Goal: Communication & Community: Answer question/provide support

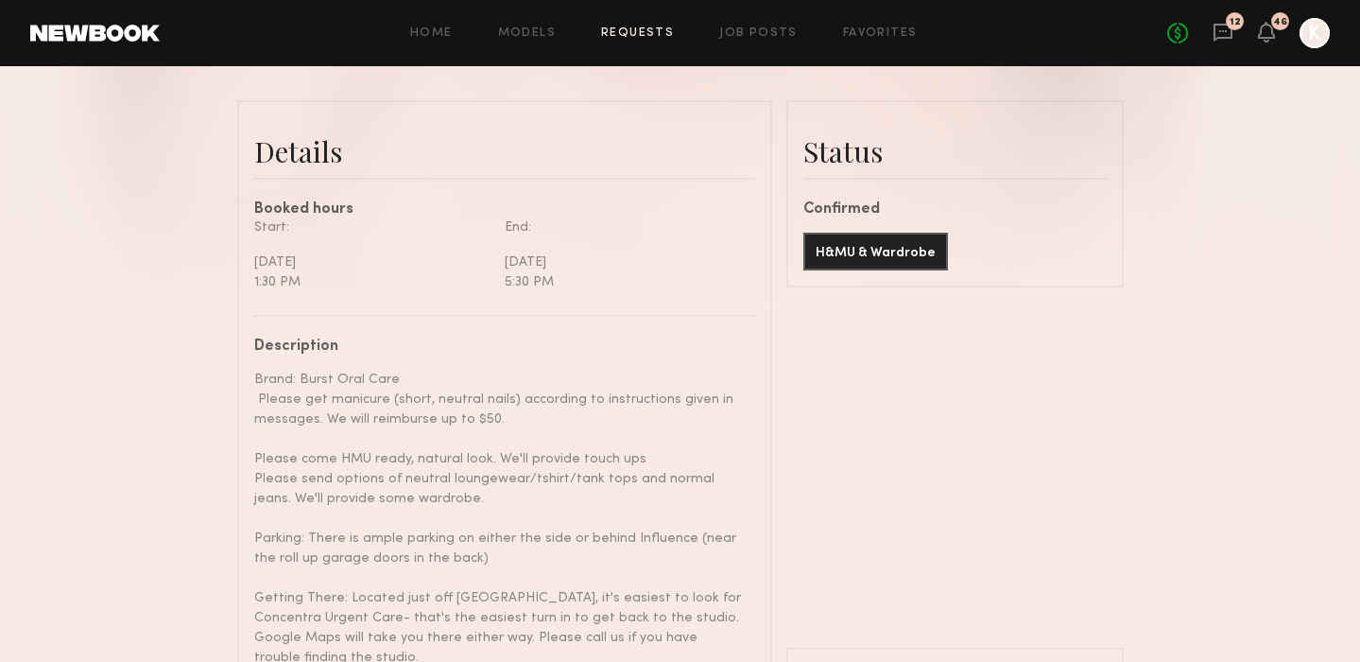
scroll to position [2185, 0]
click at [624, 35] on link "Requests" at bounding box center [637, 33] width 73 height 12
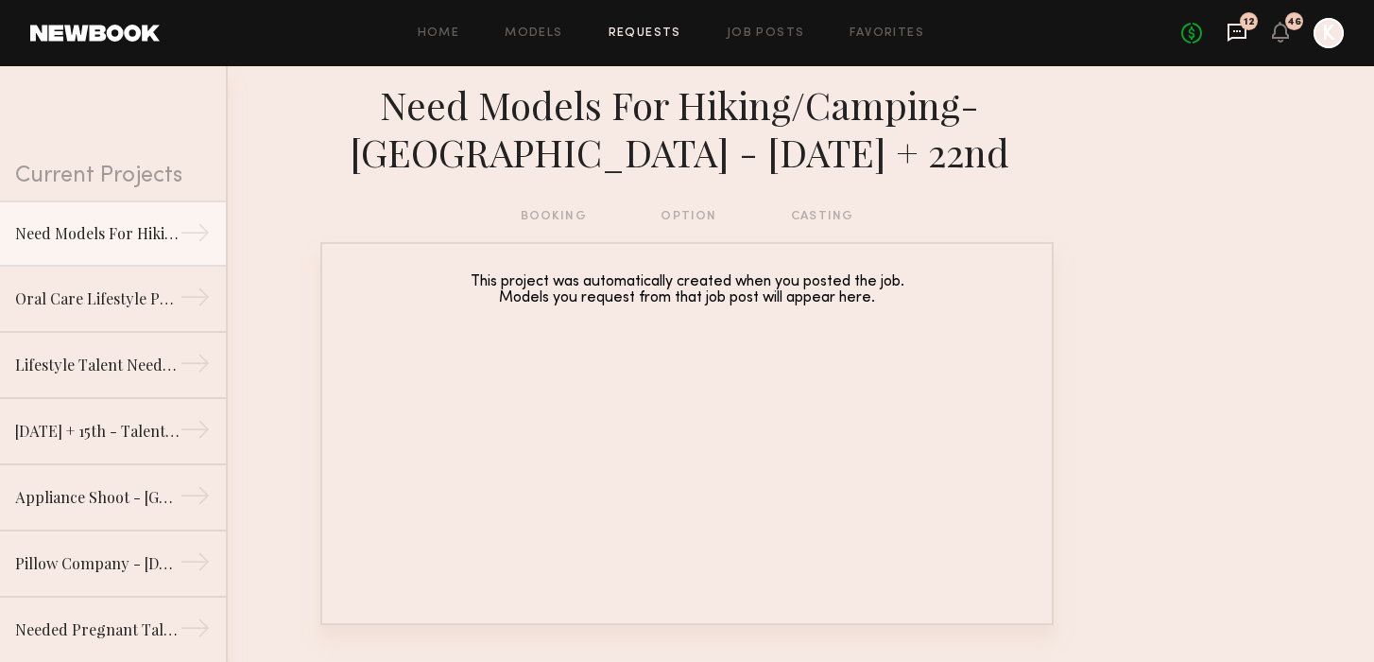
click at [1242, 34] on icon at bounding box center [1237, 32] width 21 height 21
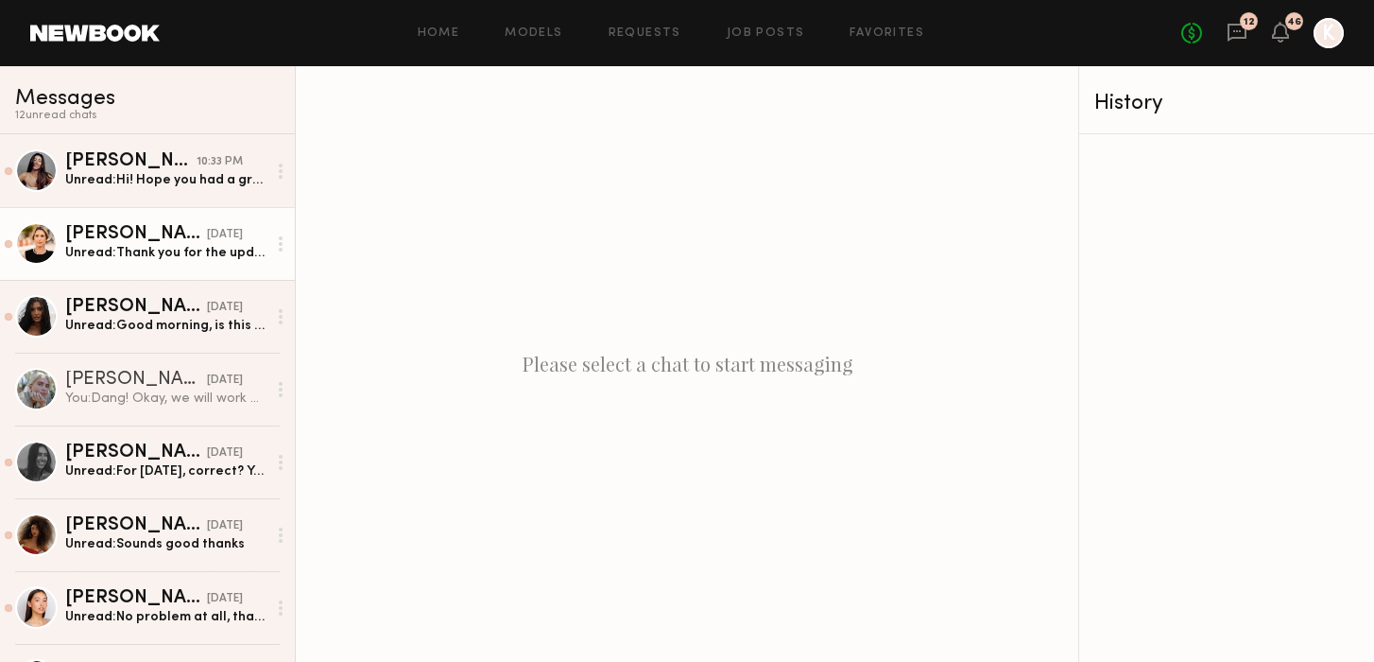
click at [163, 244] on div "Unread: Thank you for the update! I appreciate it!" at bounding box center [165, 253] width 201 height 18
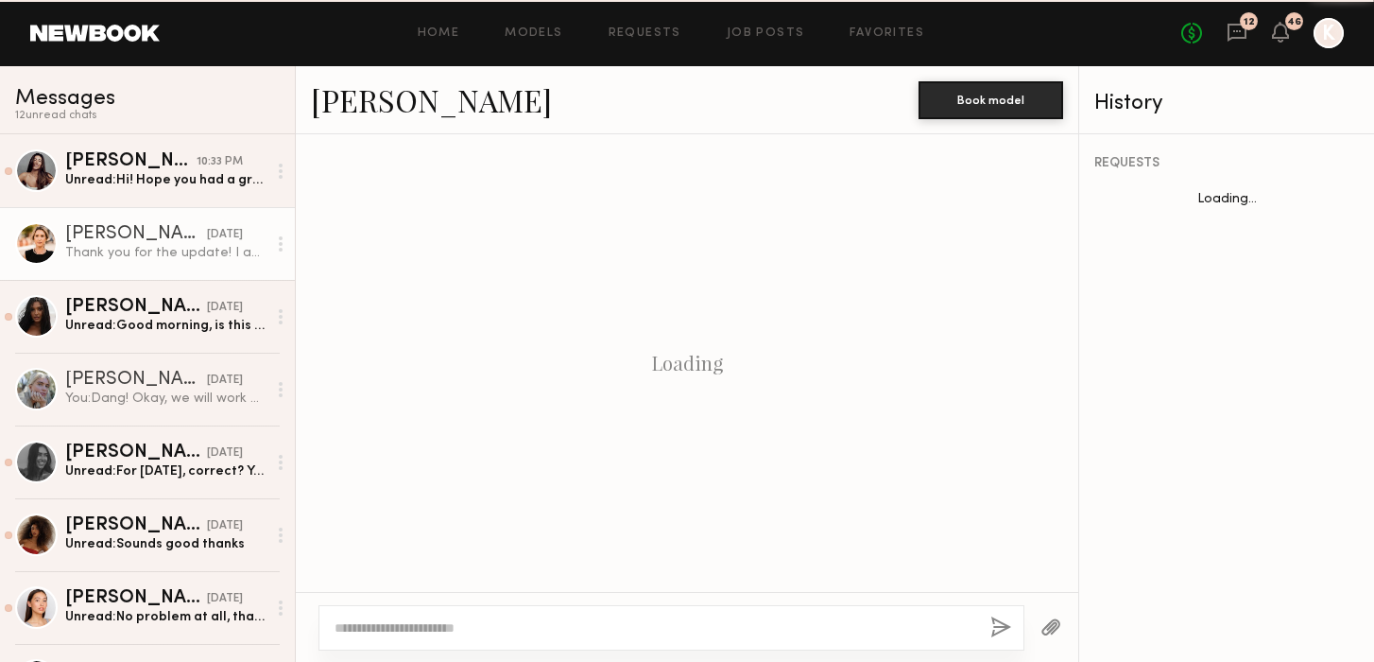
scroll to position [1314, 0]
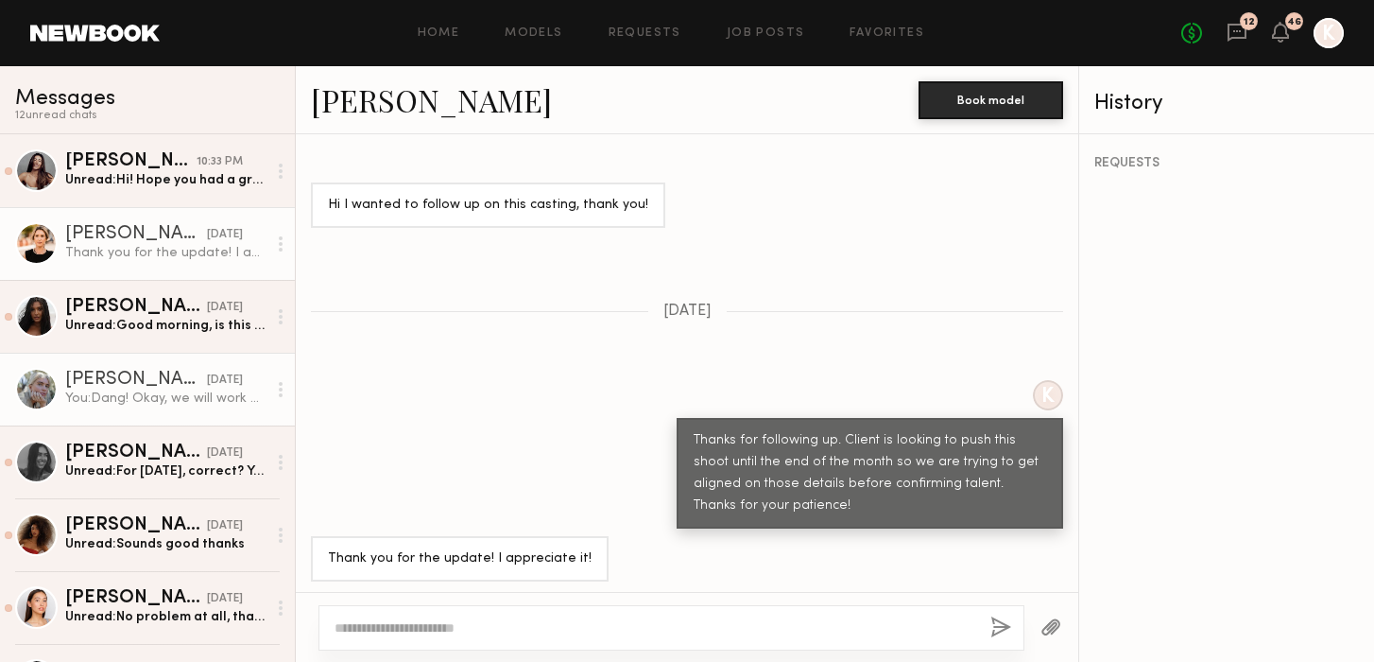
click at [212, 406] on div "You: Dang! Okay, we will work on replacing you. Thanks for letting us know." at bounding box center [165, 398] width 201 height 18
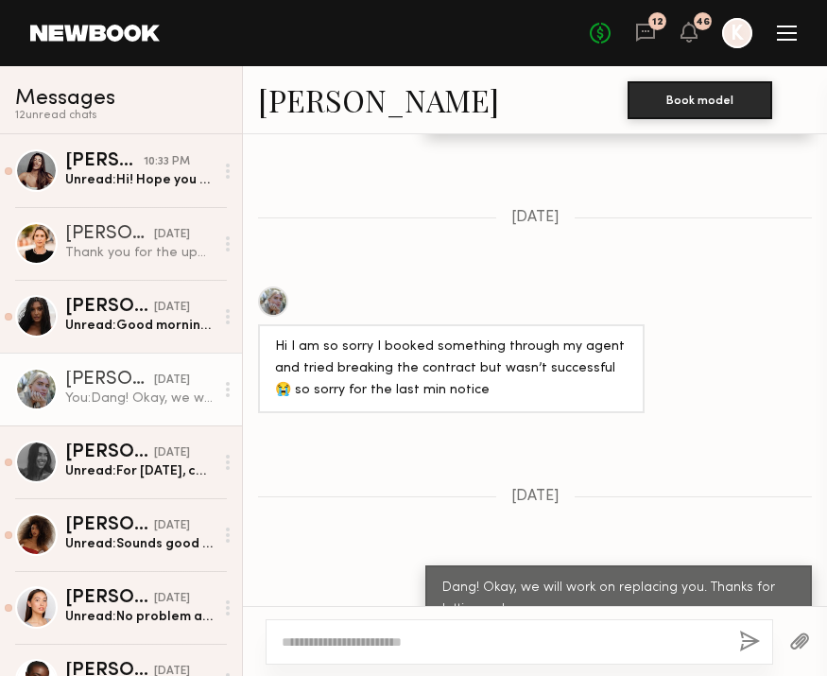
scroll to position [2232, 0]
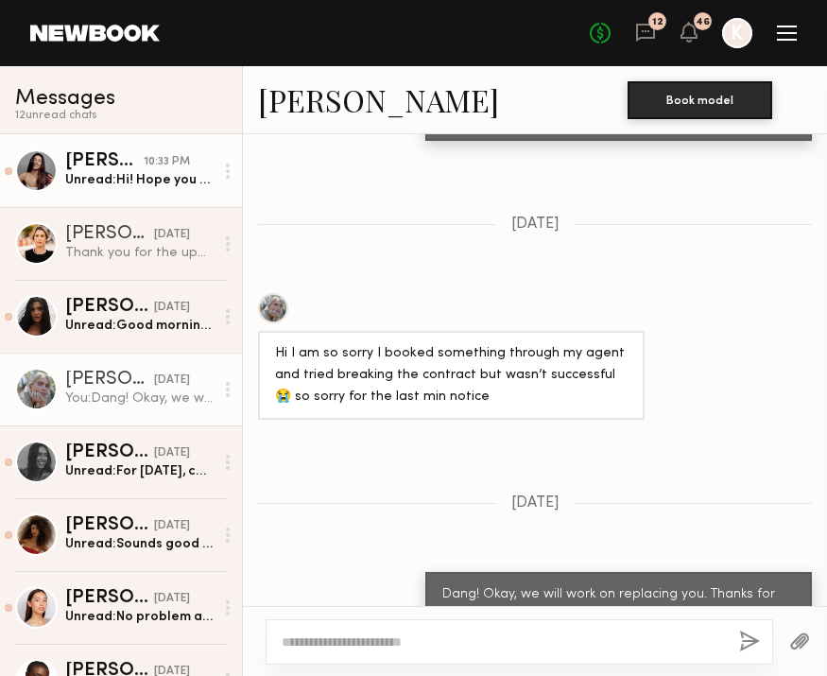
click at [147, 198] on link "Elke K. 10:33 PM Unread: Hi! Hope you had a great weekend. Just wanted to know …" at bounding box center [121, 170] width 242 height 73
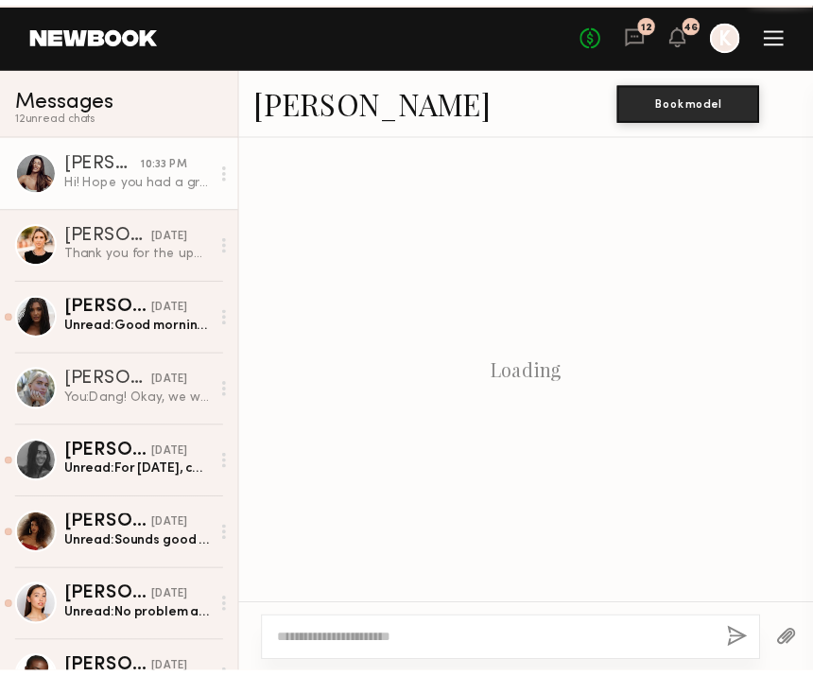
scroll to position [1082, 0]
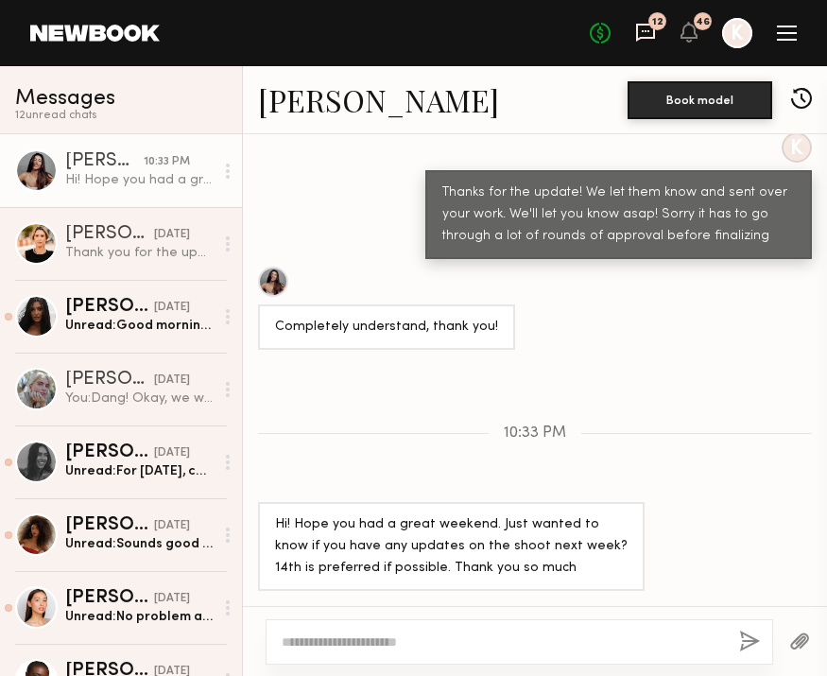
click at [640, 27] on icon at bounding box center [645, 32] width 21 height 21
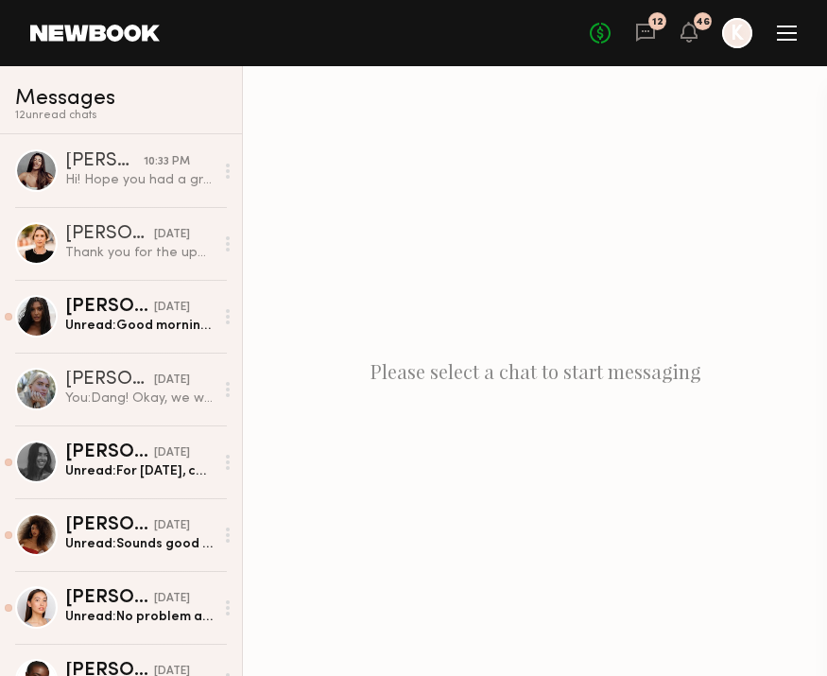
click at [774, 39] on div "No fees up to $5,000 12 46 K" at bounding box center [693, 33] width 207 height 30
click at [792, 35] on div at bounding box center [787, 33] width 20 height 15
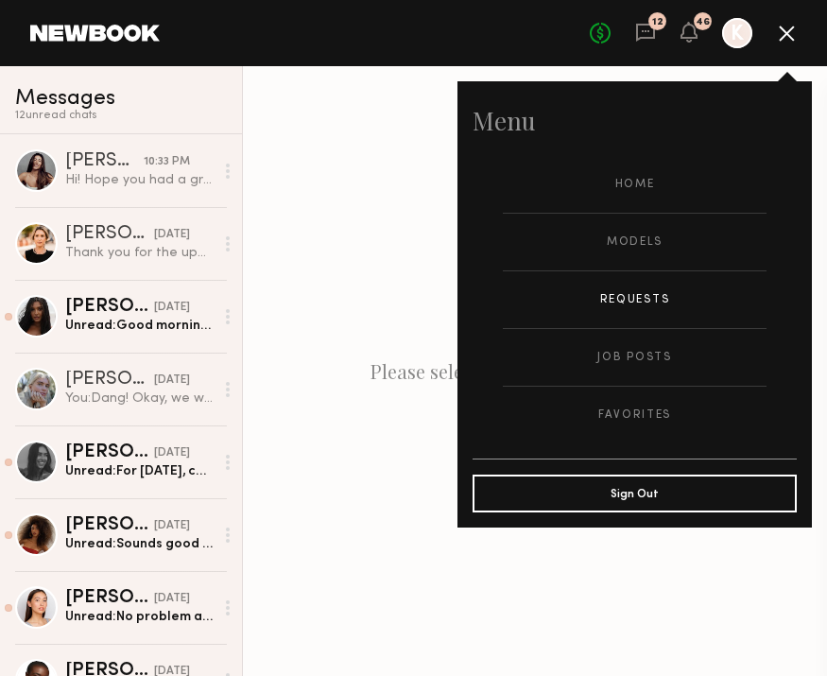
click at [625, 303] on link "Requests" at bounding box center [635, 299] width 264 height 57
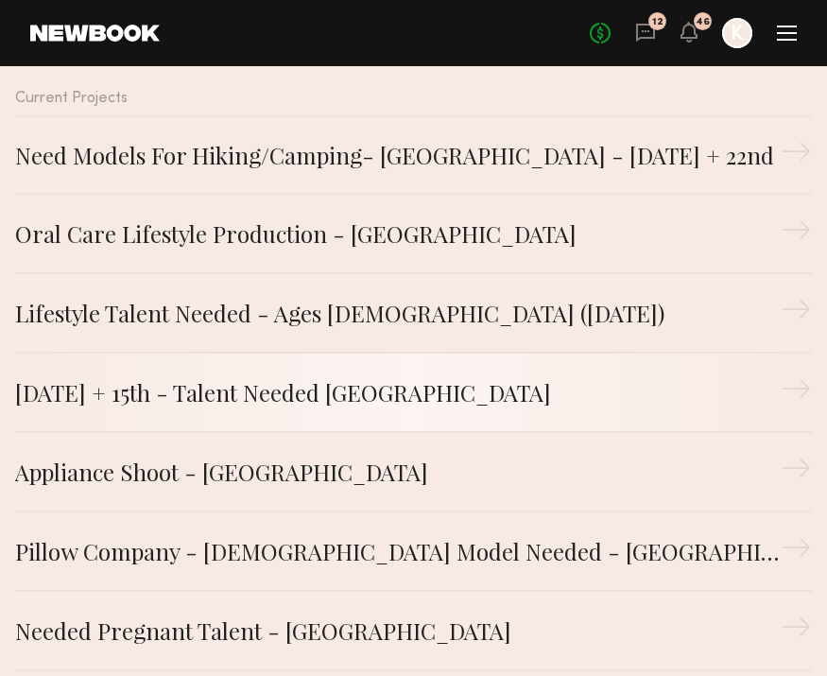
click at [341, 396] on div "[DATE] + 15th - Talent Needed [GEOGRAPHIC_DATA]" at bounding box center [398, 392] width 766 height 34
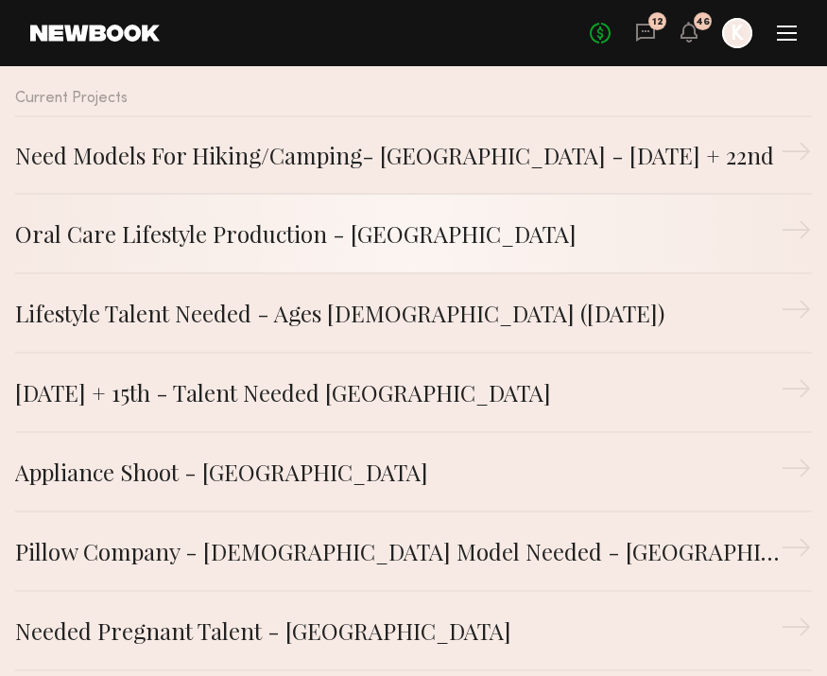
click at [359, 239] on div "Oral Care Lifestyle Production - [GEOGRAPHIC_DATA]" at bounding box center [398, 233] width 766 height 34
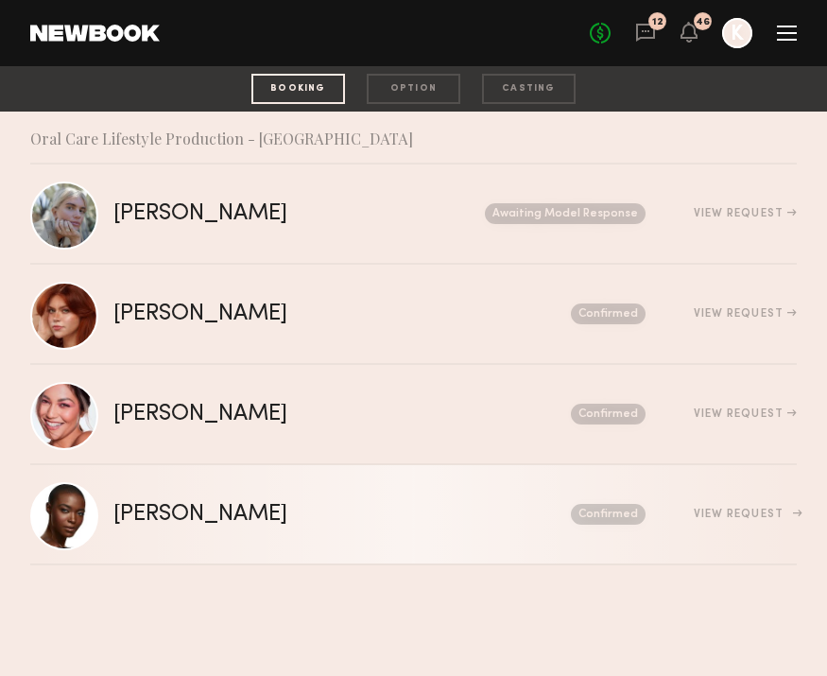
click at [190, 513] on div "[PERSON_NAME]" at bounding box center [271, 515] width 316 height 22
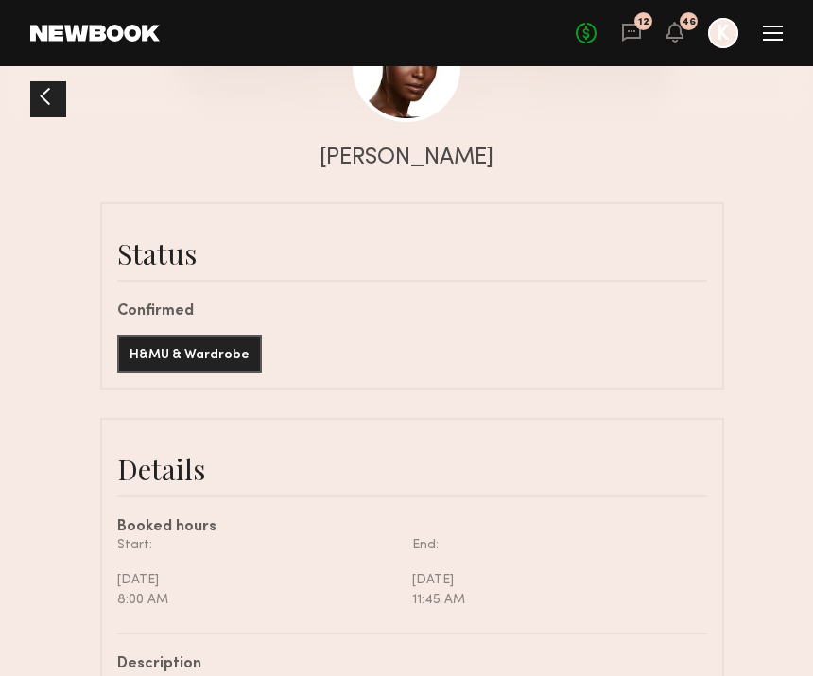
scroll to position [454, 0]
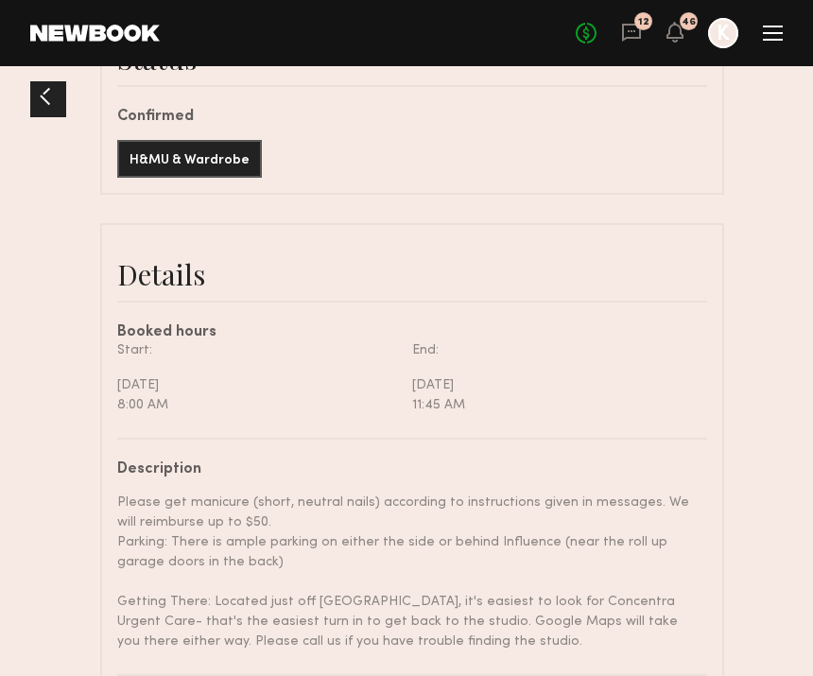
click at [58, 94] on div at bounding box center [45, 96] width 30 height 30
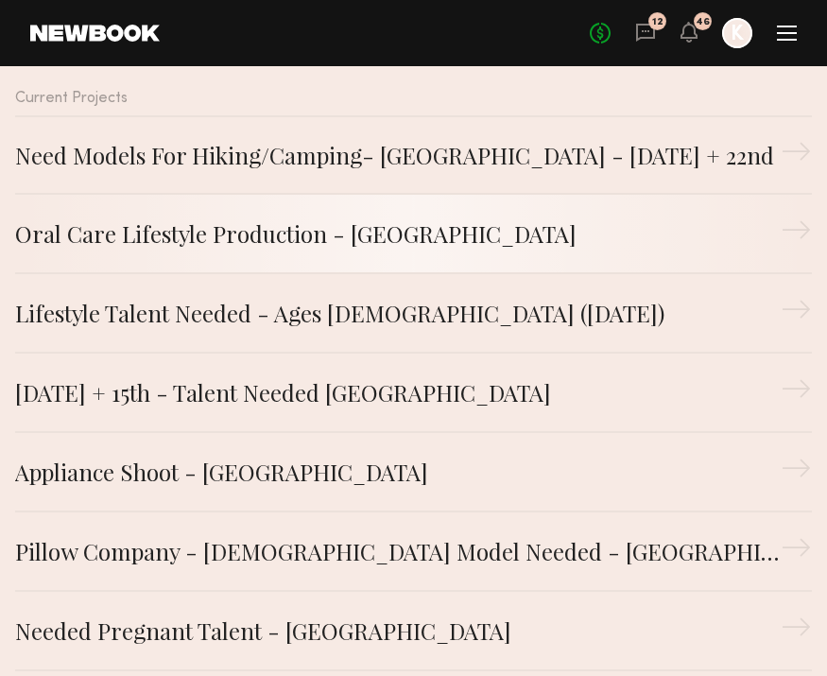
click at [484, 244] on div "Oral Care Lifestyle Production - [GEOGRAPHIC_DATA]" at bounding box center [398, 233] width 766 height 34
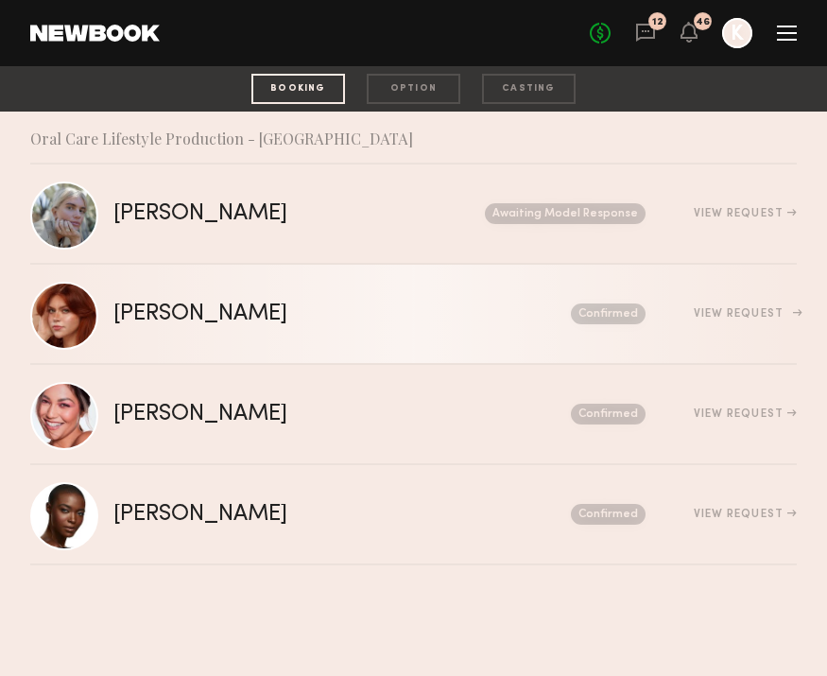
click at [212, 322] on div "[PERSON_NAME]" at bounding box center [271, 314] width 316 height 22
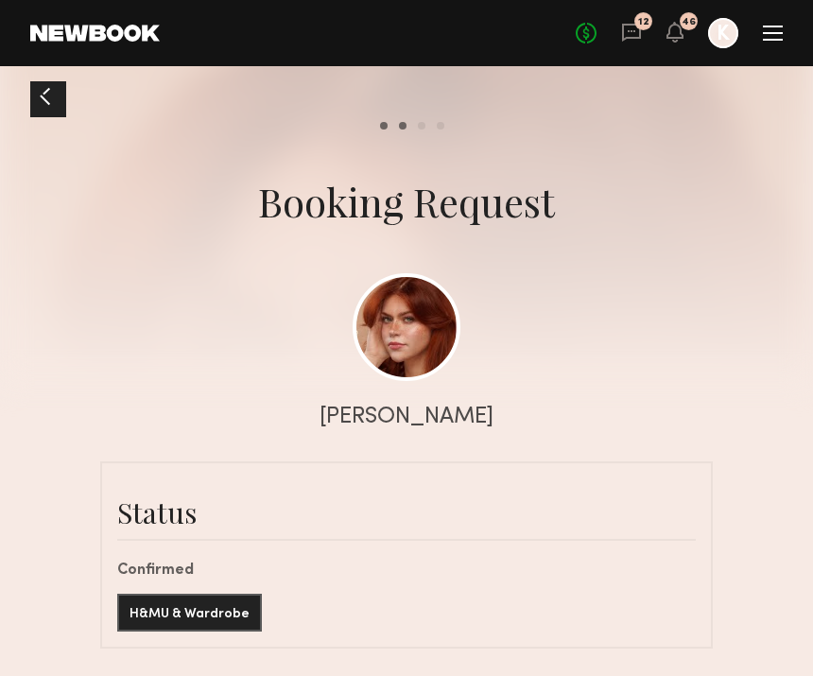
scroll to position [373, 0]
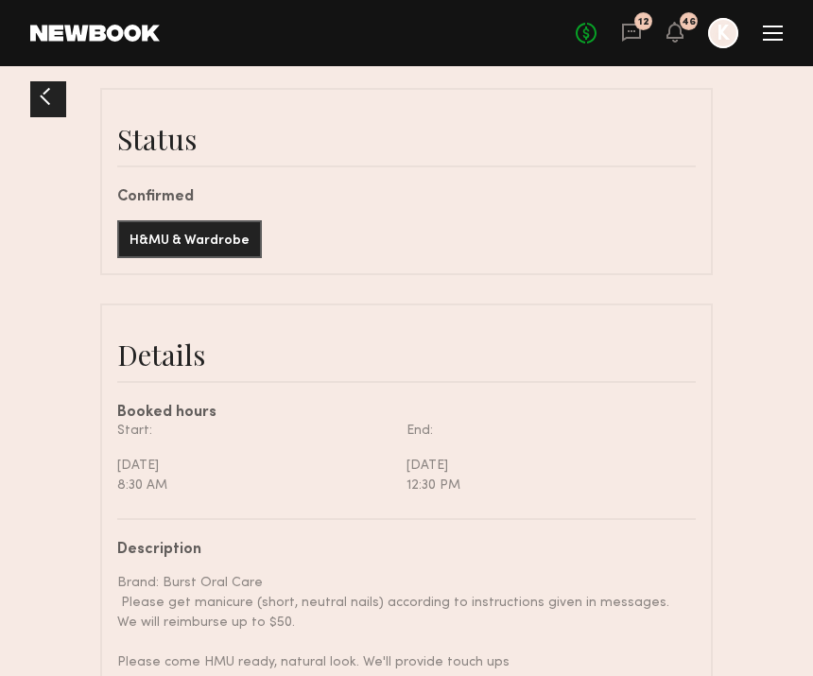
click at [47, 91] on div at bounding box center [45, 96] width 30 height 30
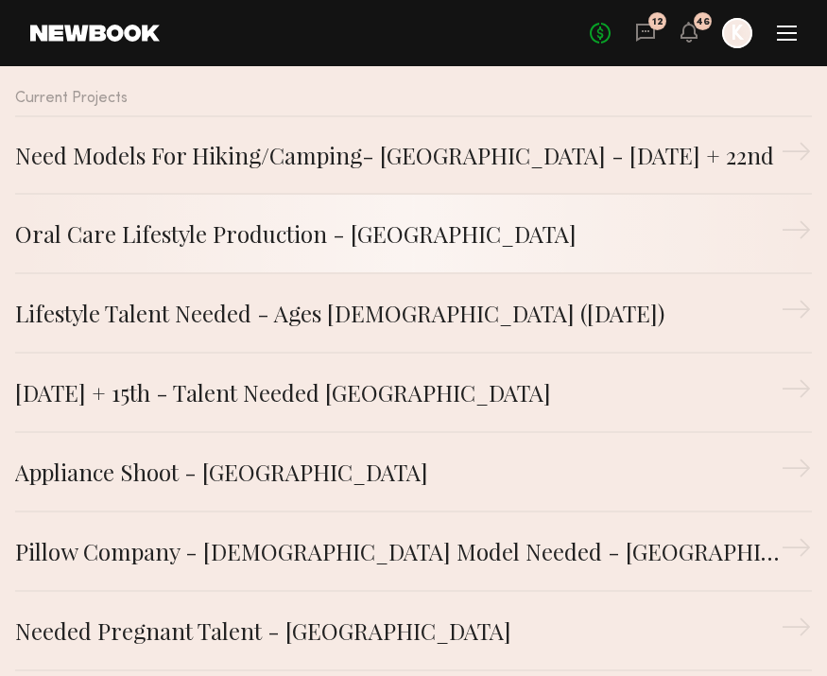
click at [348, 239] on div "Oral Care Lifestyle Production - [GEOGRAPHIC_DATA]" at bounding box center [398, 233] width 766 height 34
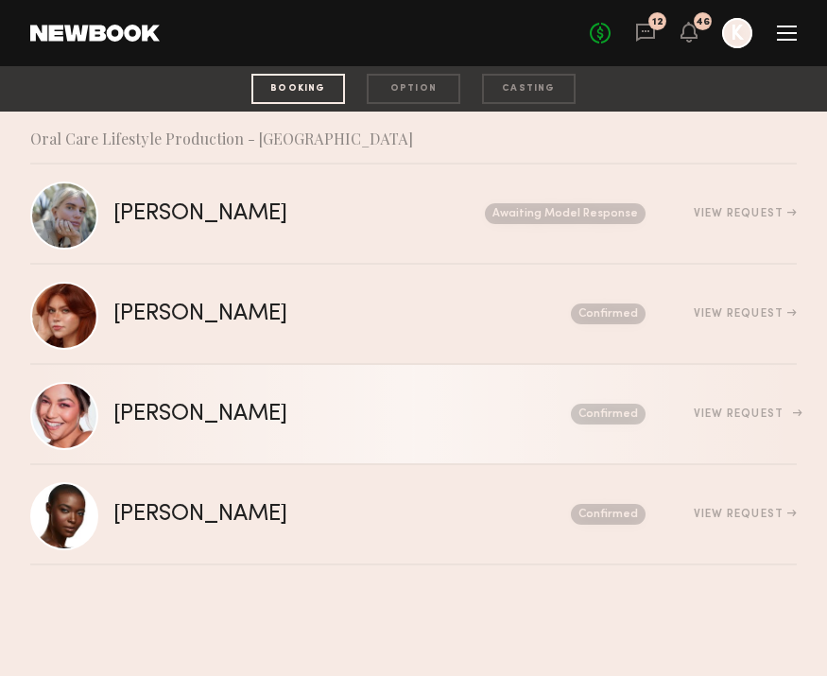
click at [347, 384] on link "Alexa C. Send request Model response Review hours worked Pay model Confirmed Vi…" at bounding box center [413, 415] width 767 height 100
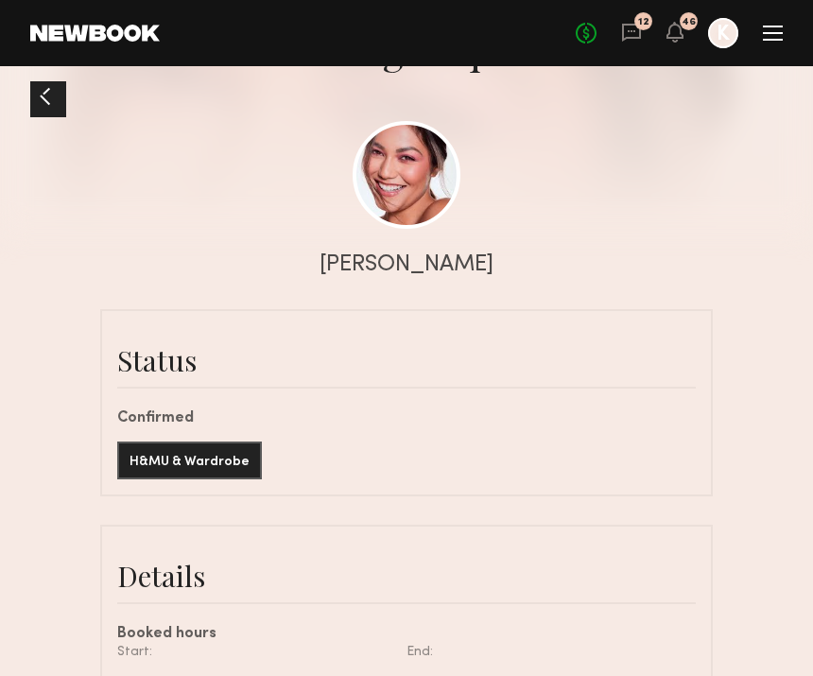
scroll to position [406, 0]
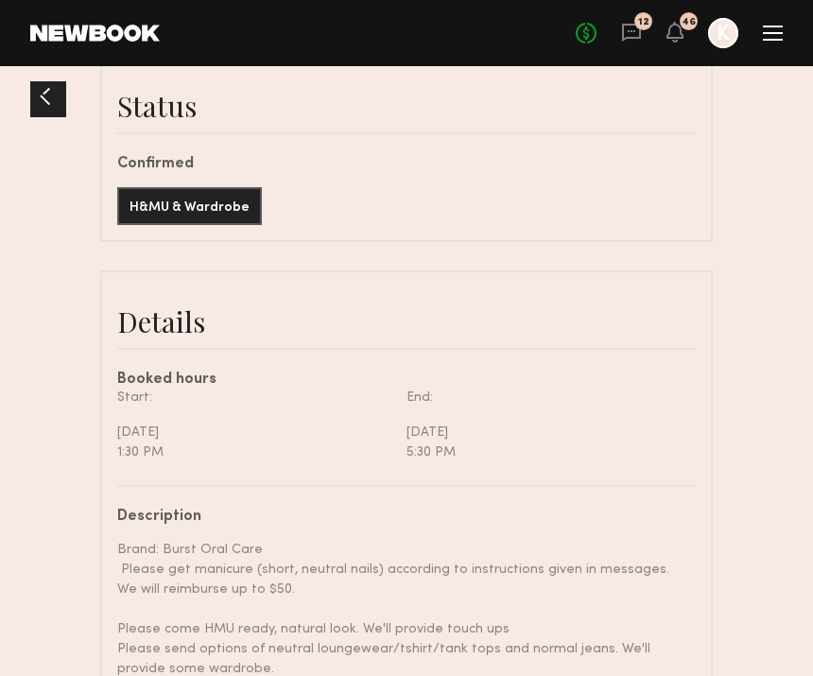
click at [38, 84] on div at bounding box center [45, 96] width 30 height 30
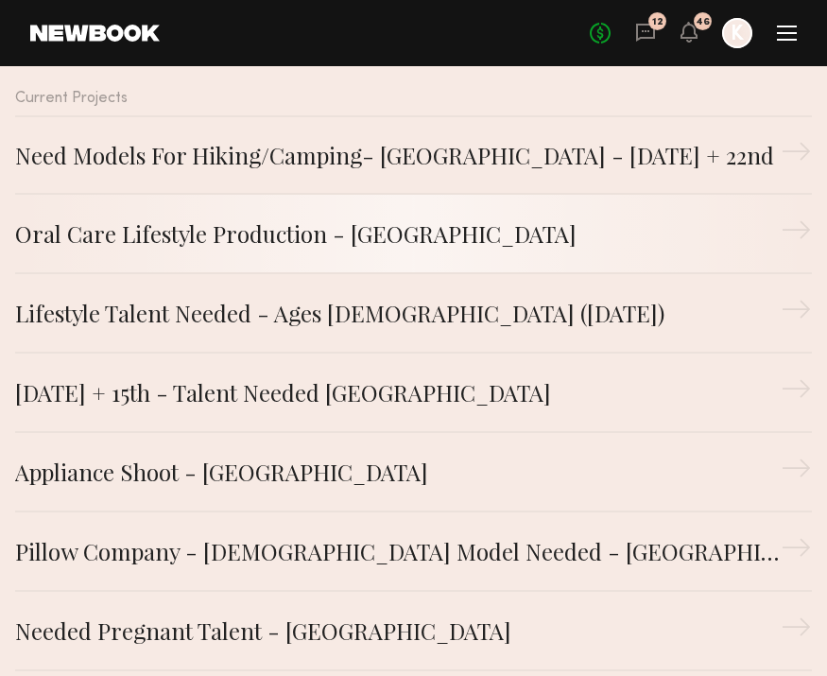
click at [366, 230] on div "Oral Care Lifestyle Production - [GEOGRAPHIC_DATA]" at bounding box center [398, 233] width 766 height 34
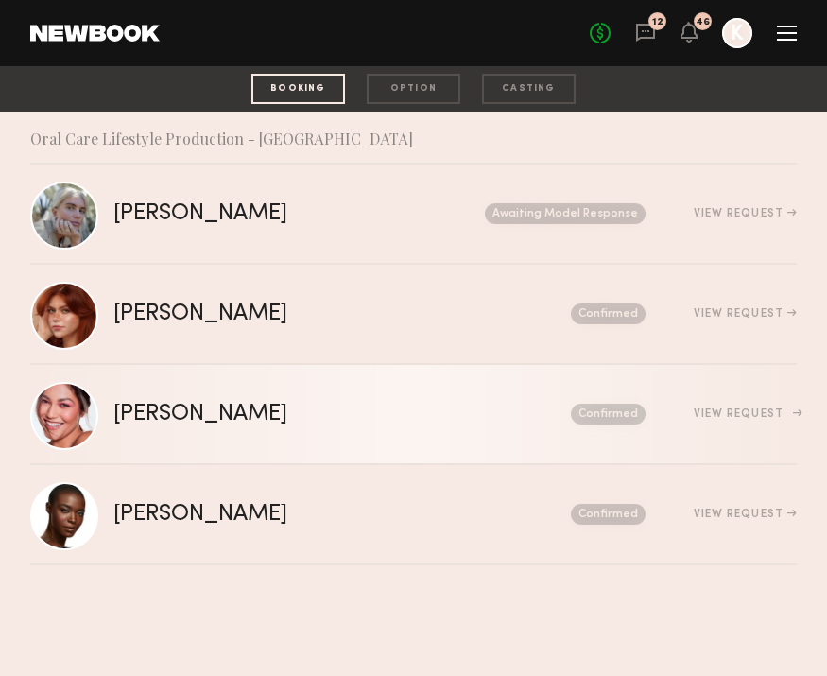
click at [312, 428] on link "Alexa C. Send request Model response Review hours worked Pay model Confirmed Vi…" at bounding box center [413, 415] width 767 height 100
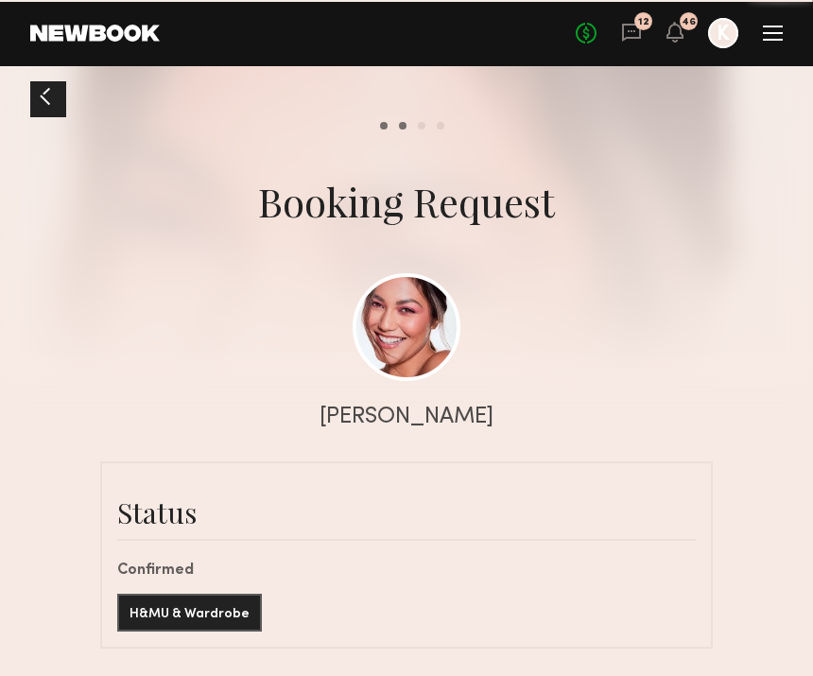
scroll to position [2450, 0]
click at [39, 98] on div at bounding box center [45, 96] width 30 height 30
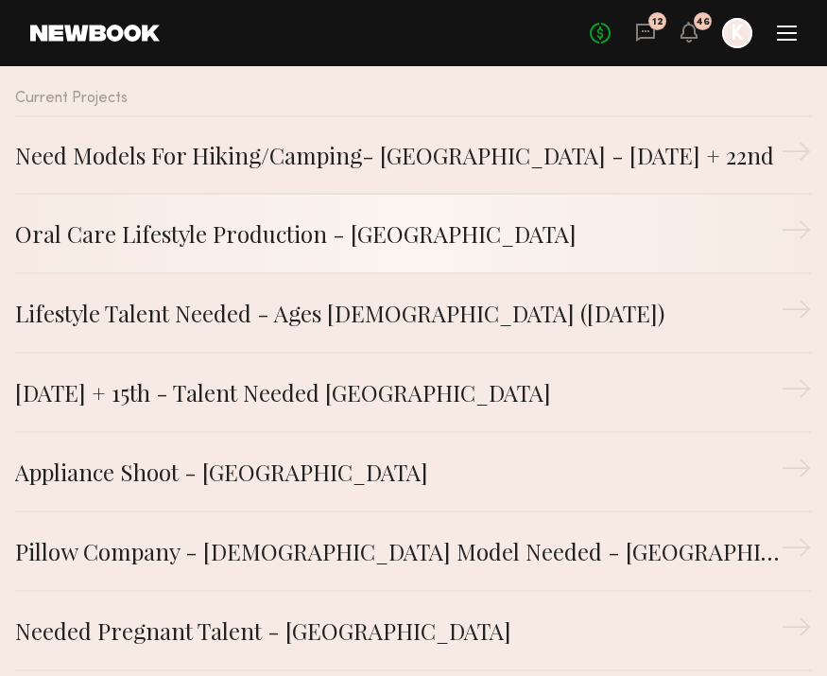
click at [472, 230] on div "Oral Care Lifestyle Production - [GEOGRAPHIC_DATA]" at bounding box center [398, 233] width 766 height 34
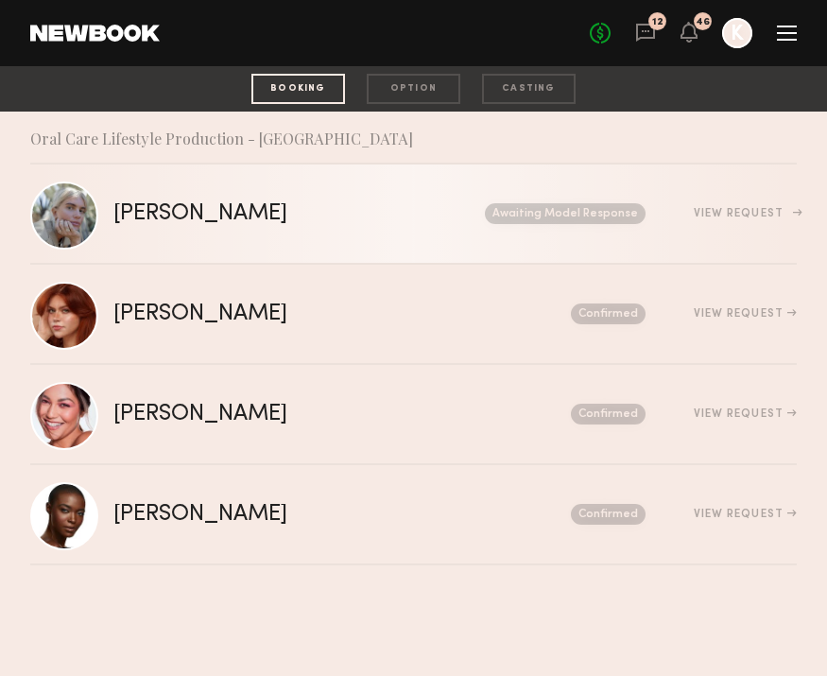
click at [353, 238] on link "Katie B. Send request Model response Review hours worked Pay model Awaiting Mod…" at bounding box center [413, 214] width 767 height 100
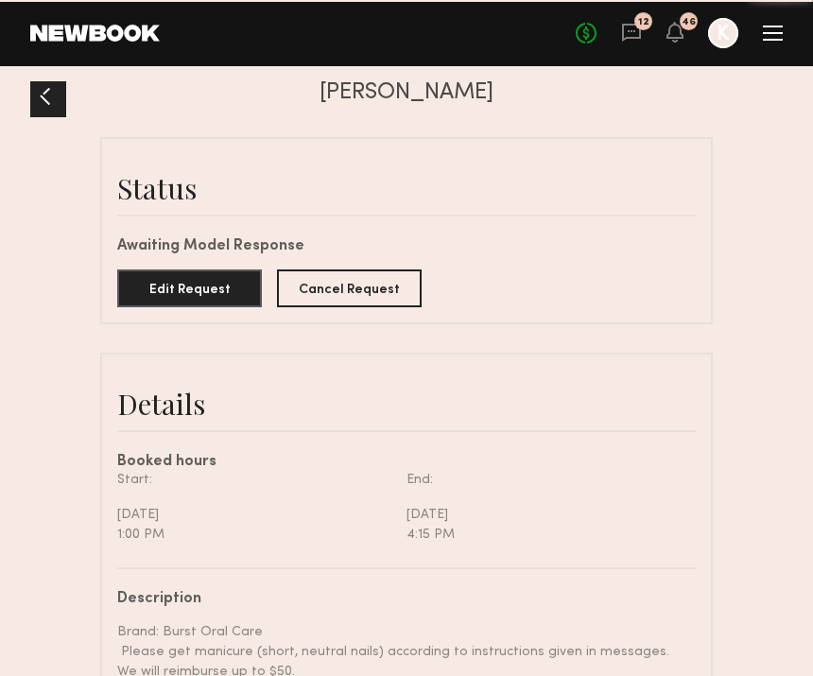
scroll to position [2200, 0]
click at [52, 95] on div at bounding box center [45, 96] width 30 height 30
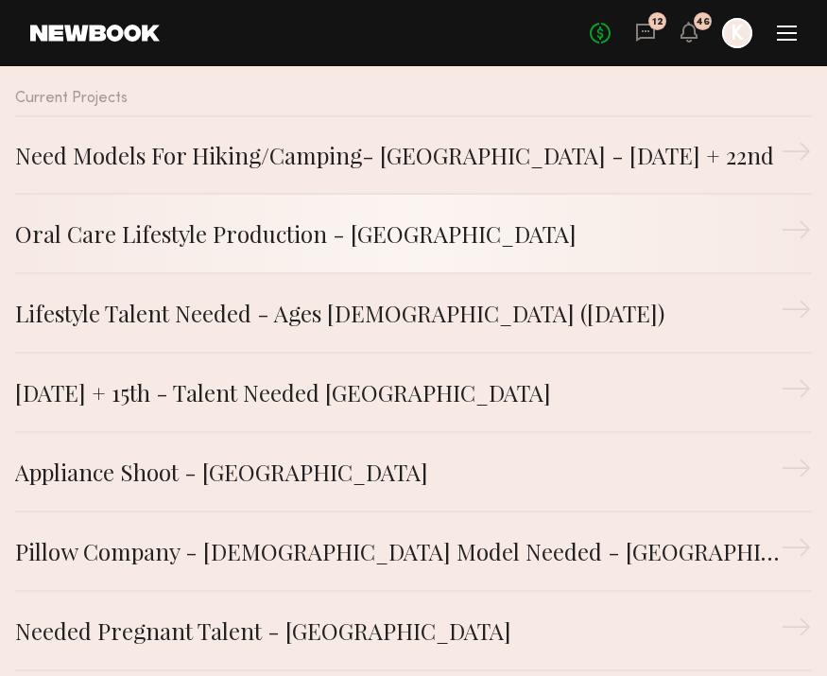
click at [328, 258] on link "Oral Care Lifestyle Production - [GEOGRAPHIC_DATA] →" at bounding box center [413, 234] width 797 height 79
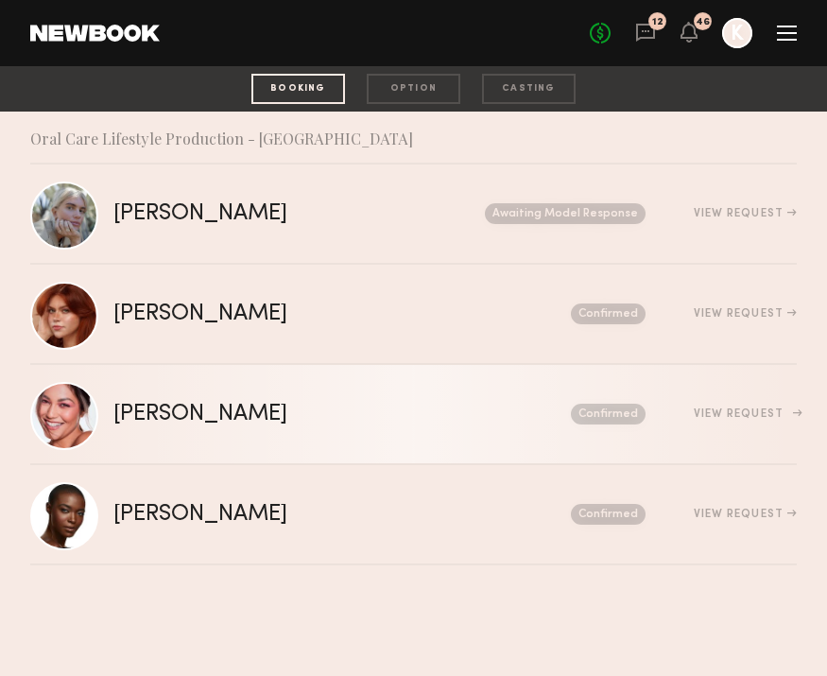
click at [236, 393] on link "Alexa C. Send request Model response Review hours worked Pay model Confirmed Vi…" at bounding box center [413, 415] width 767 height 100
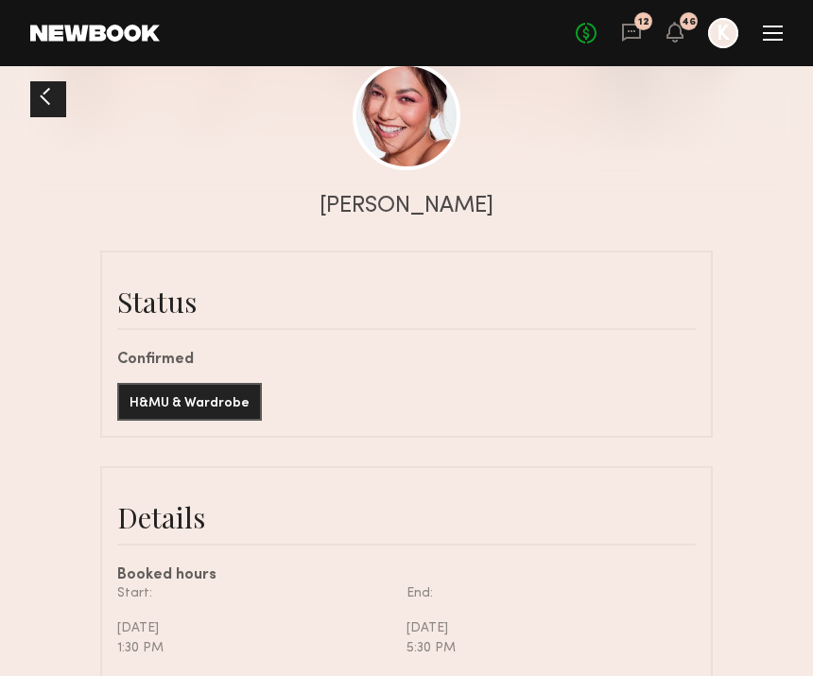
scroll to position [583, 0]
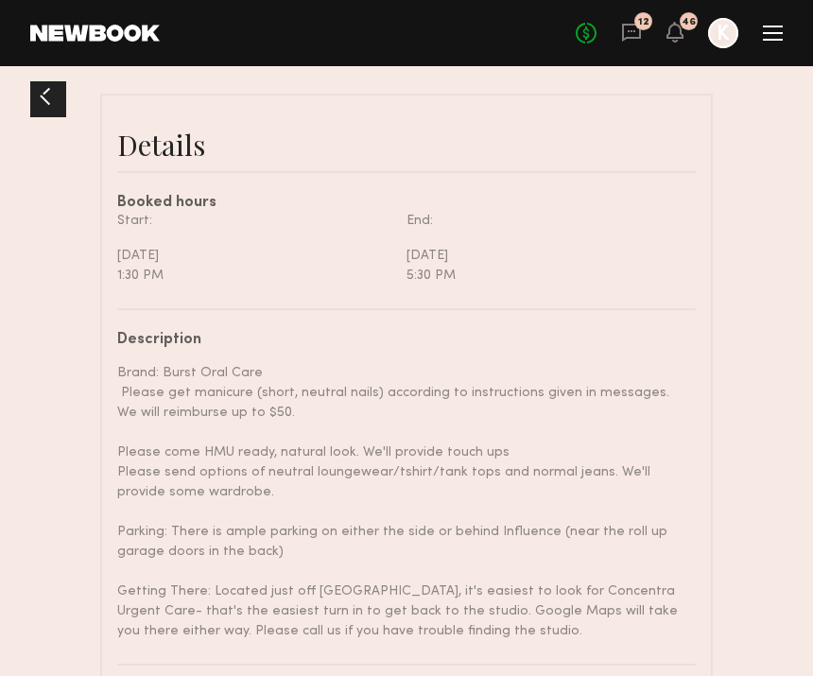
click at [40, 85] on div at bounding box center [45, 96] width 30 height 30
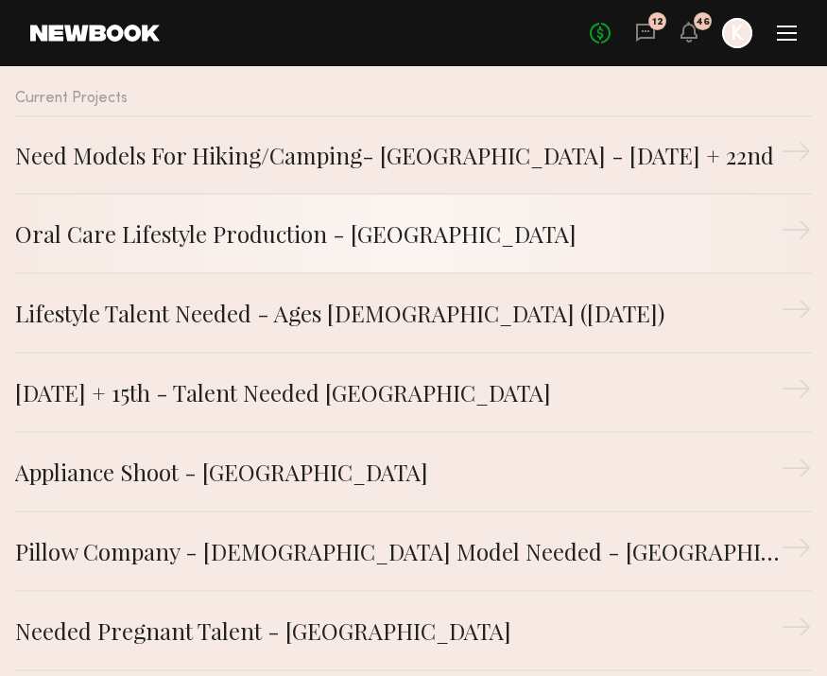
click at [288, 220] on div "Oral Care Lifestyle Production - [GEOGRAPHIC_DATA]" at bounding box center [398, 233] width 766 height 34
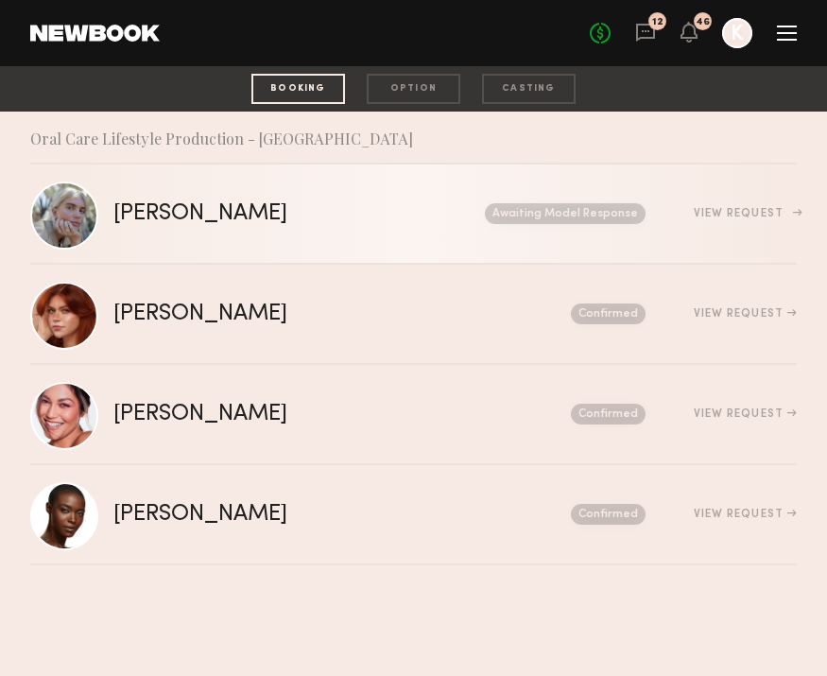
click at [247, 238] on link "Katie B. Send request Model response Review hours worked Pay model Awaiting Mod…" at bounding box center [413, 214] width 767 height 100
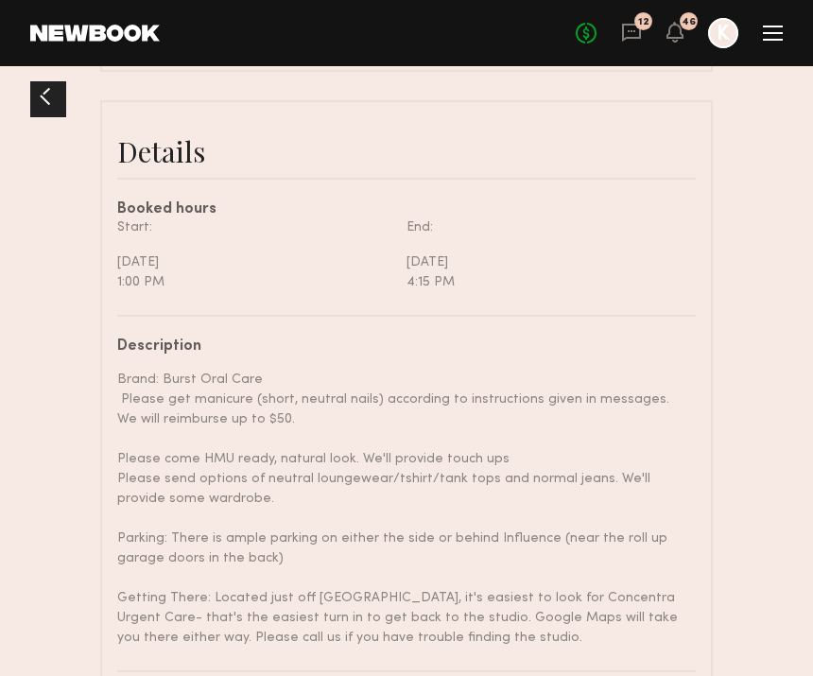
scroll to position [761, 0]
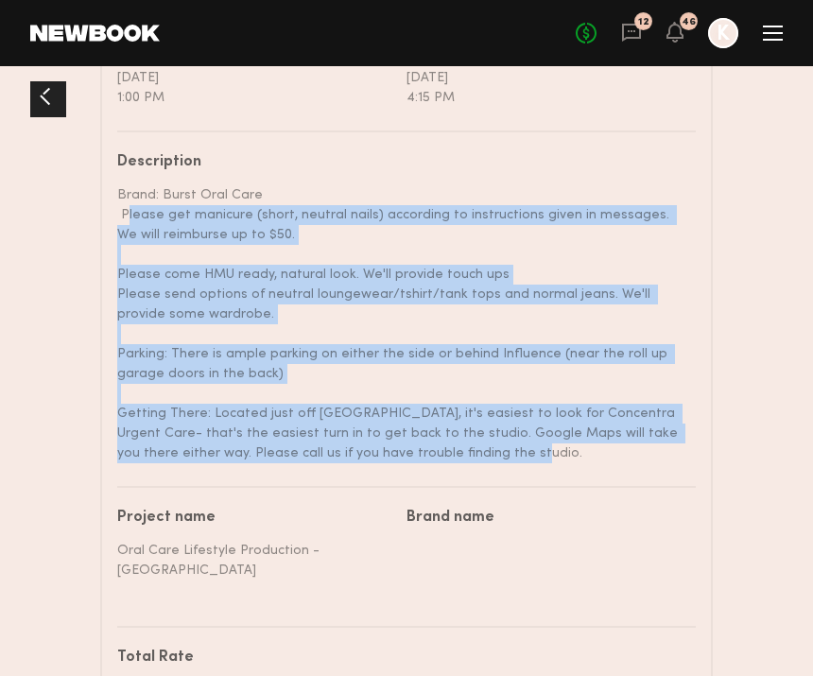
drag, startPoint x: 122, startPoint y: 216, endPoint x: 479, endPoint y: 444, distance: 424.2
click at [479, 444] on div "Brand: Burst Oral Care Please get manicure (short, neutral nails) according to …" at bounding box center [399, 324] width 564 height 278
copy div "Please get manicure (short, neutral nails) according to instructions given in m…"
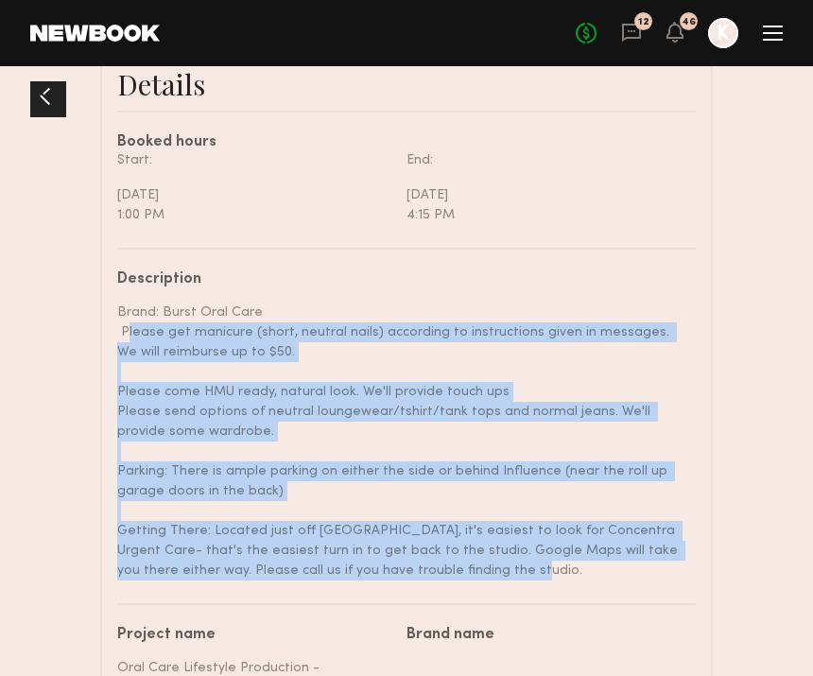
scroll to position [587, 0]
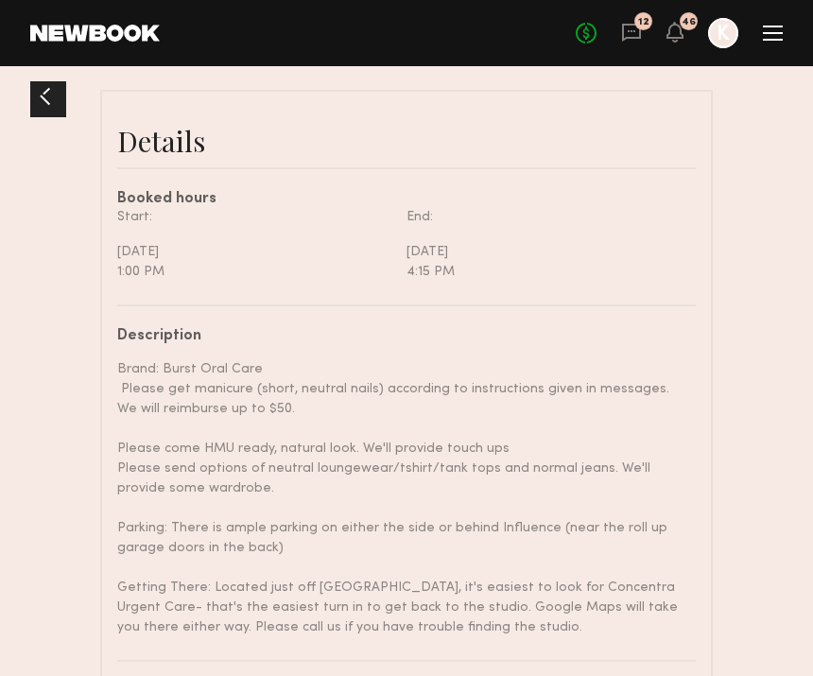
click at [320, 227] on div "Start:" at bounding box center [254, 217] width 275 height 20
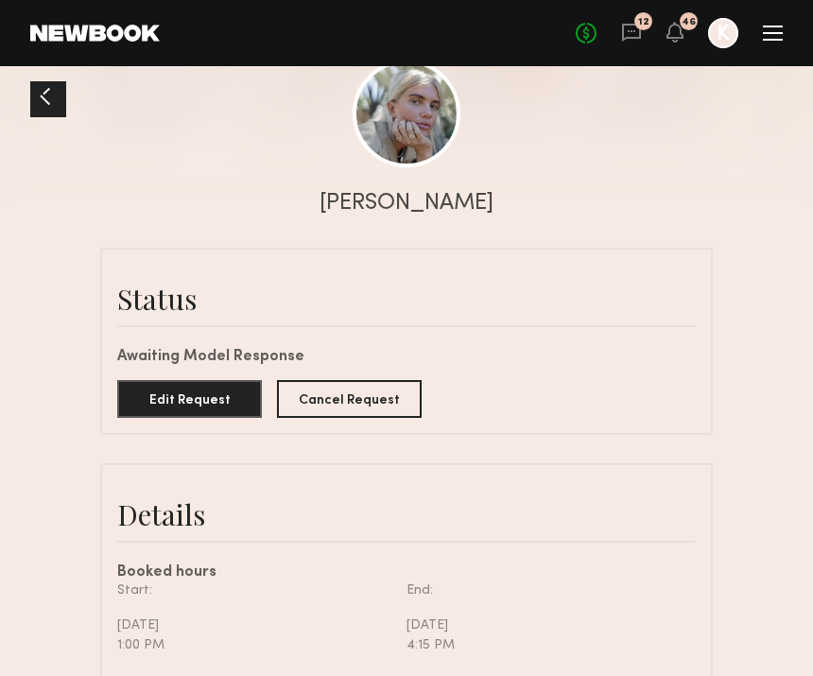
scroll to position [163, 0]
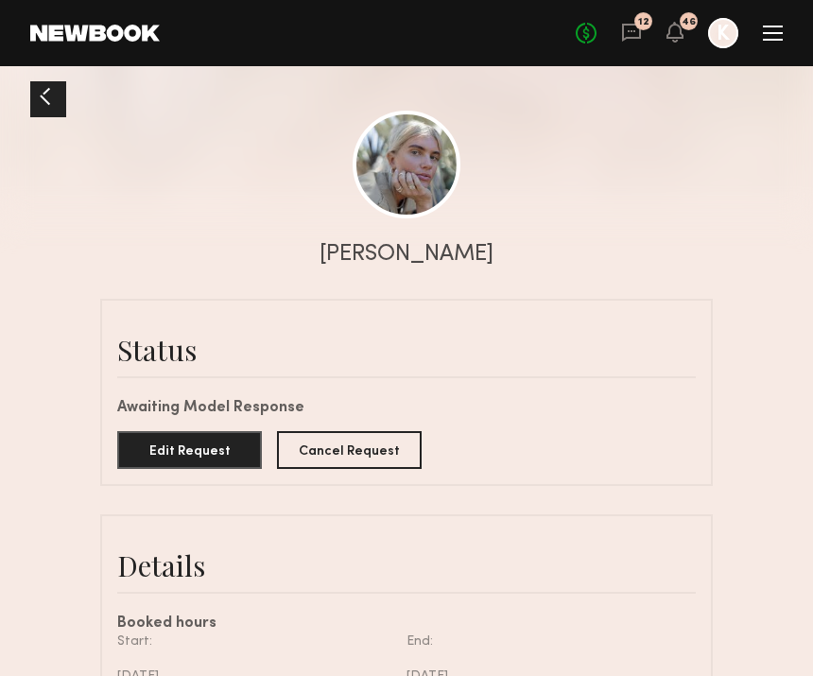
click at [39, 100] on div at bounding box center [45, 96] width 30 height 30
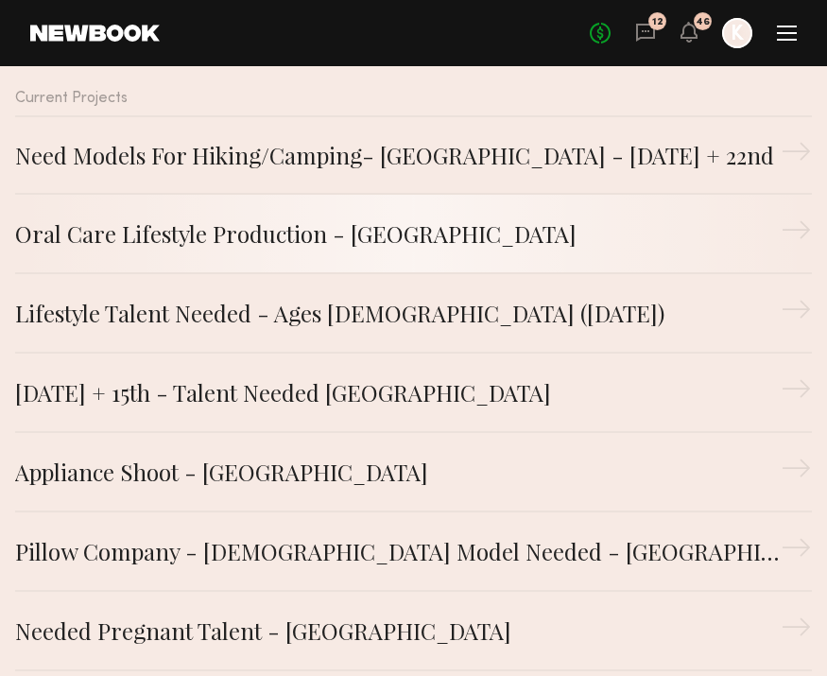
click at [225, 252] on link "Oral Care Lifestyle Production - [GEOGRAPHIC_DATA] →" at bounding box center [413, 234] width 797 height 79
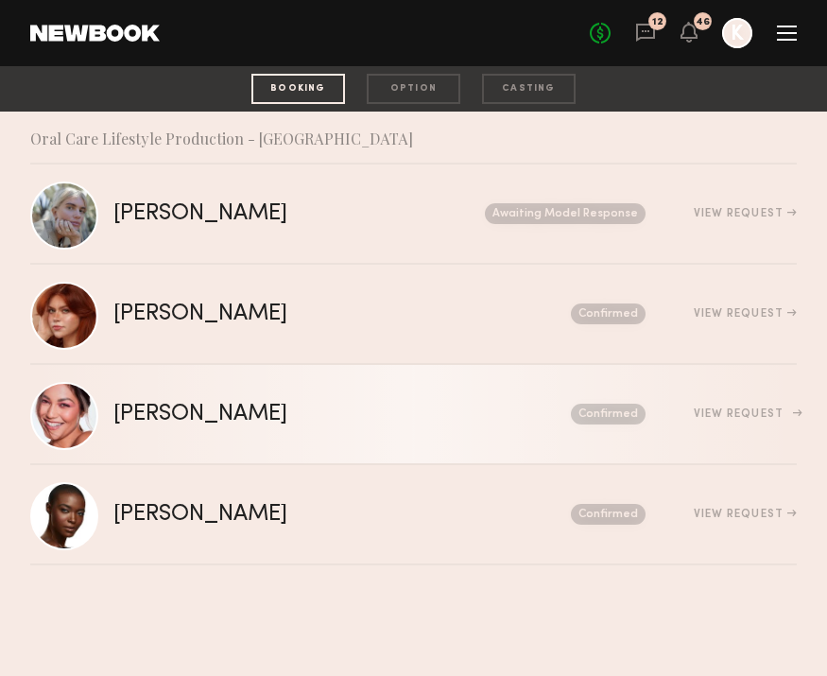
click at [187, 394] on link "Alexa C. Send request Model response Review hours worked Pay model Confirmed Vi…" at bounding box center [413, 415] width 767 height 100
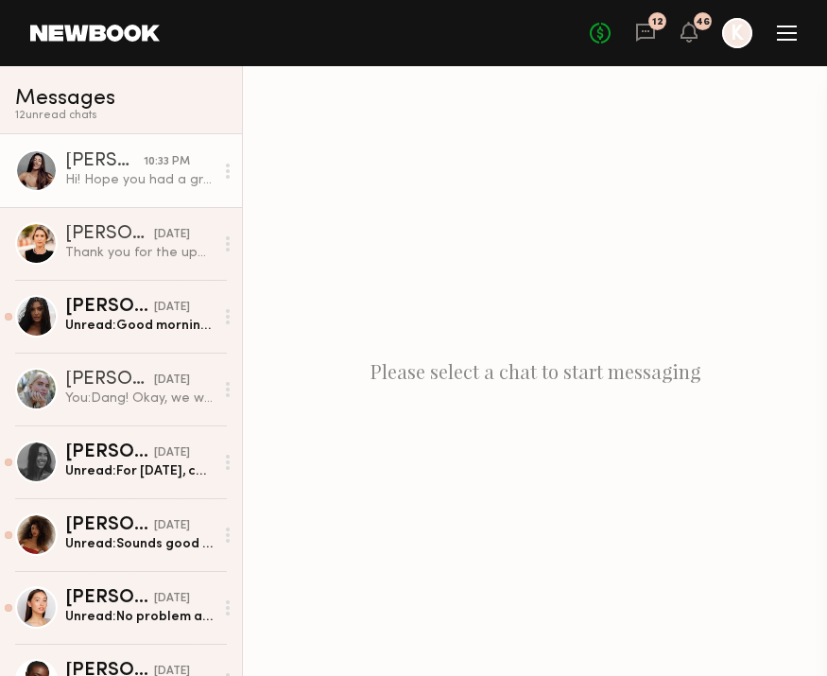
click at [144, 154] on div "10:33 PM" at bounding box center [167, 162] width 46 height 18
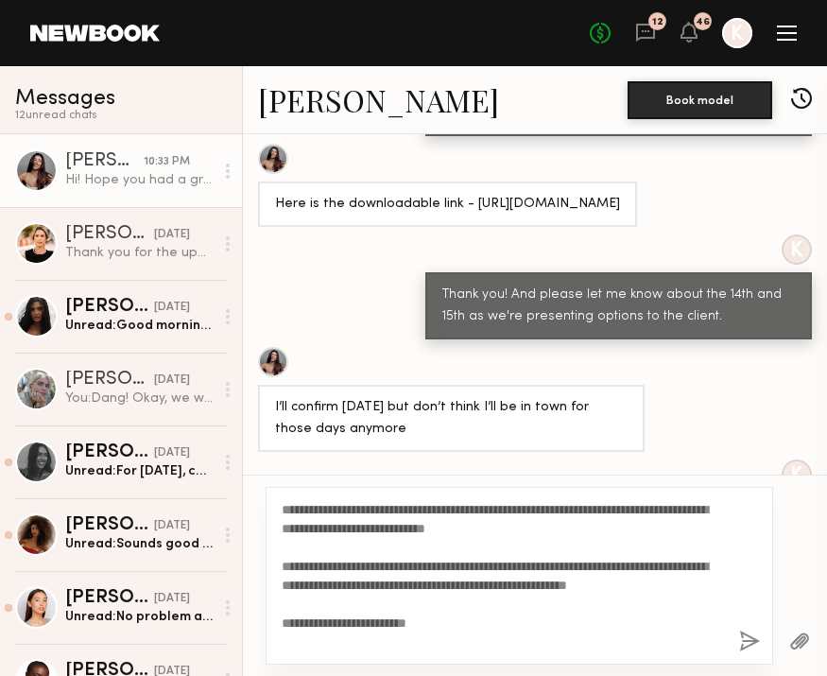
scroll to position [1214, 0]
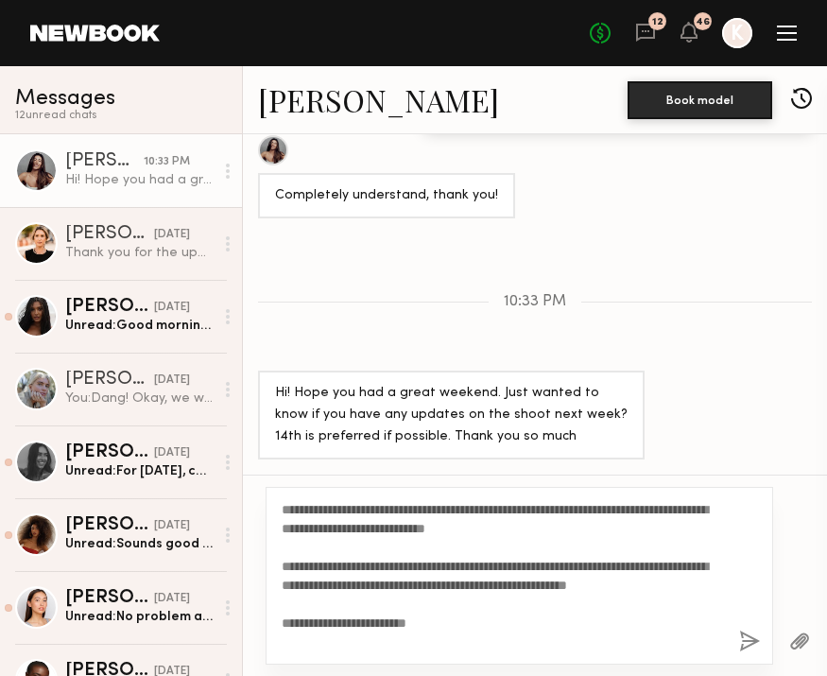
click at [283, 509] on textarea "**********" at bounding box center [503, 575] width 442 height 151
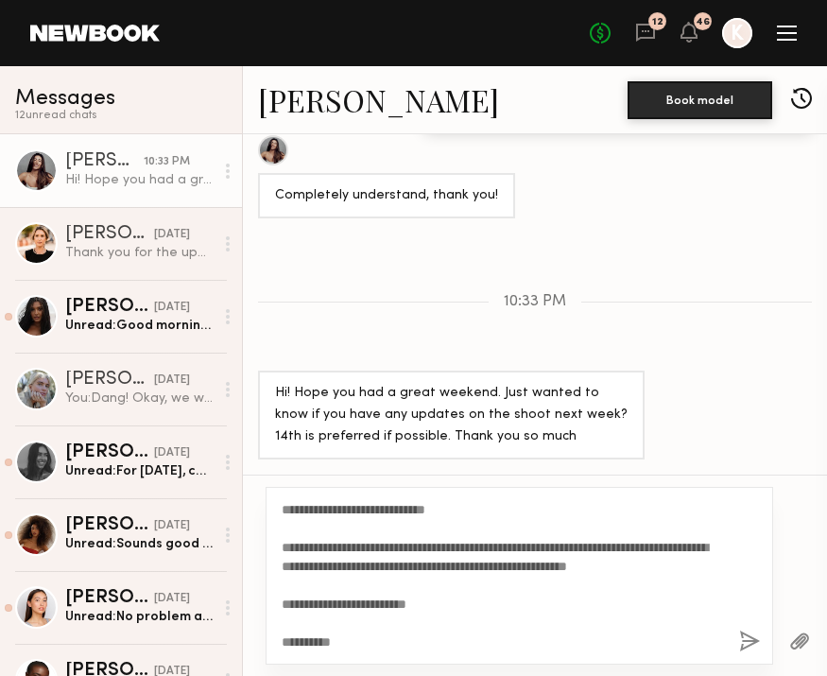
scroll to position [0, 0]
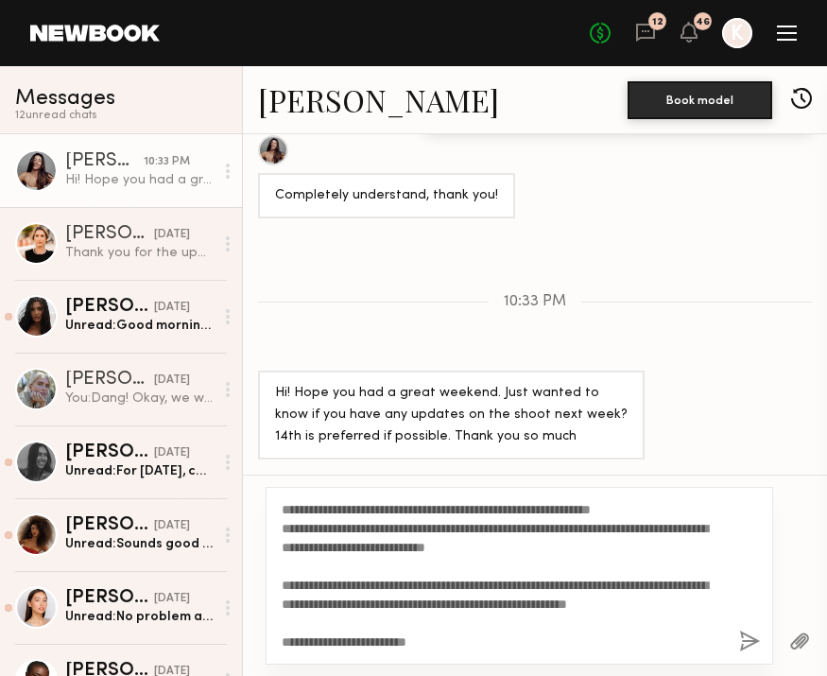
click at [628, 536] on textarea "**********" at bounding box center [503, 575] width 442 height 151
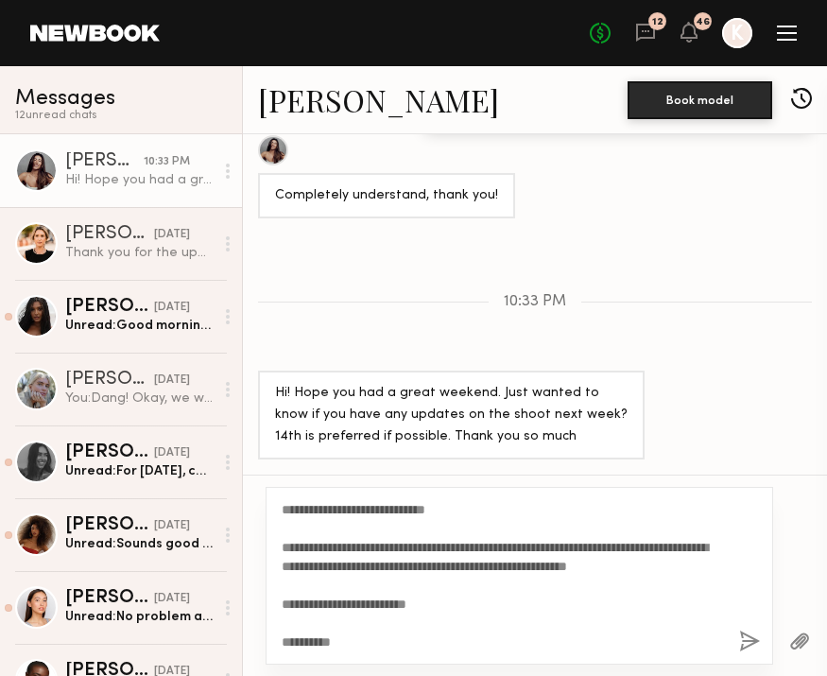
type textarea "**********"
click at [748, 633] on button "button" at bounding box center [749, 642] width 21 height 24
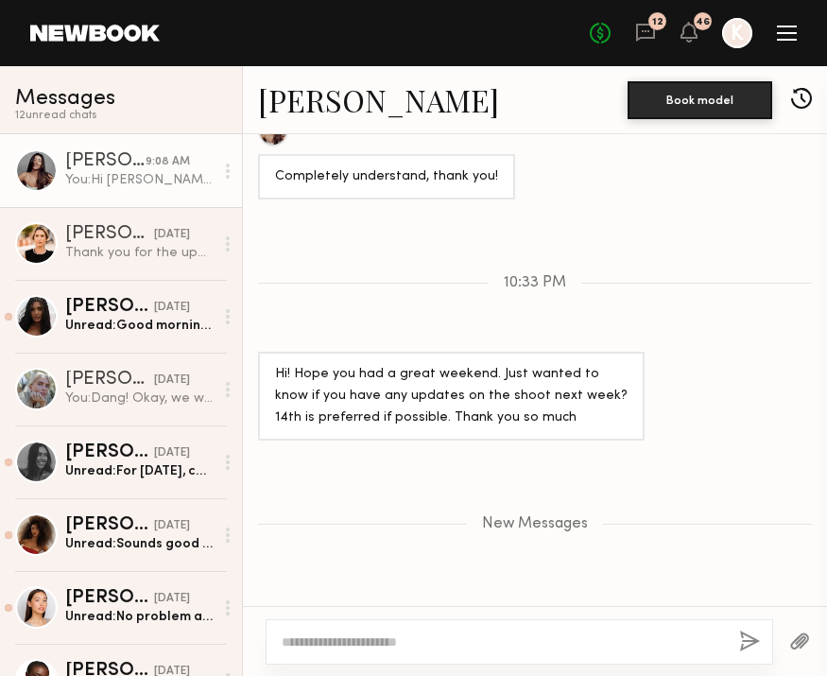
scroll to position [0, 0]
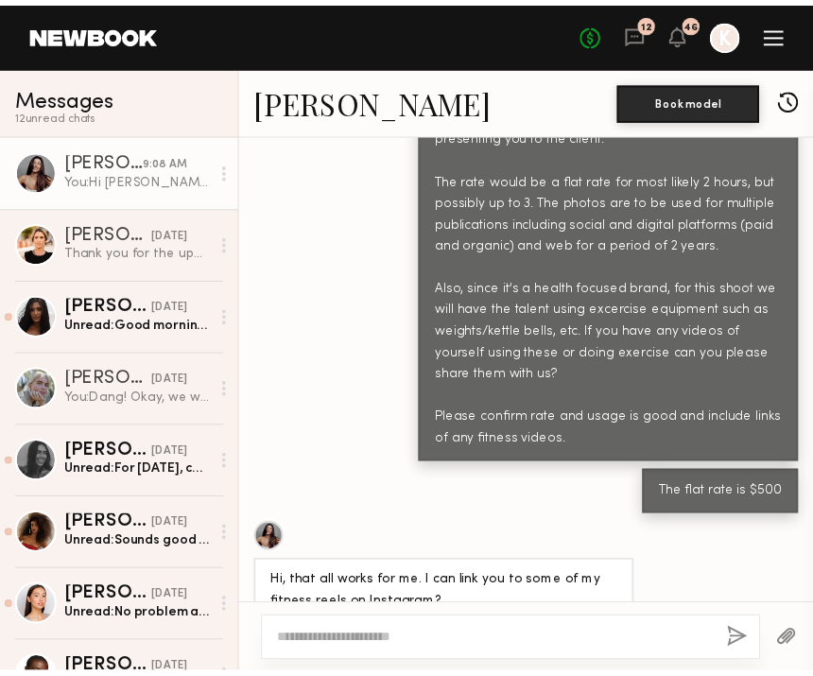
scroll to position [12168, 0]
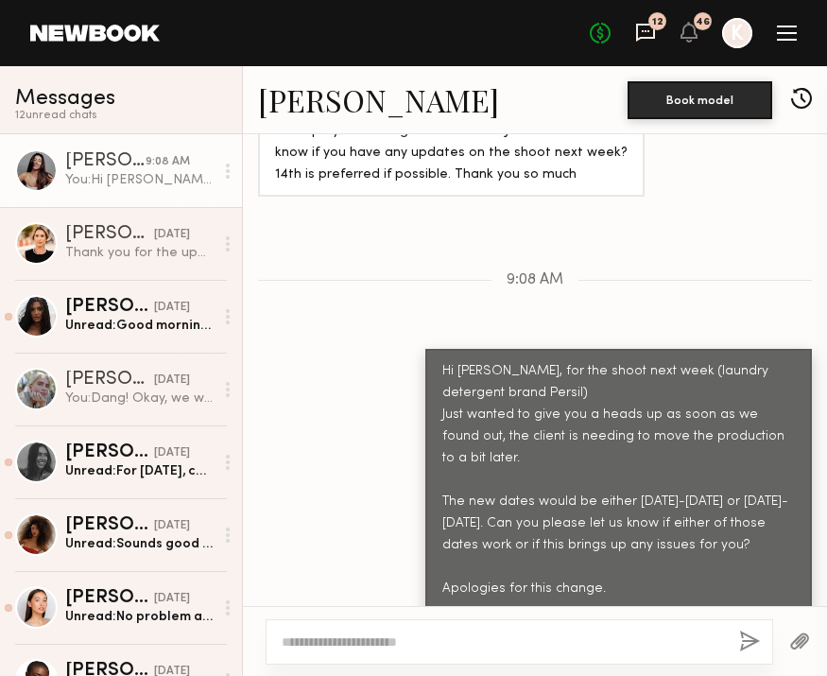
click at [641, 33] on icon at bounding box center [645, 32] width 21 height 21
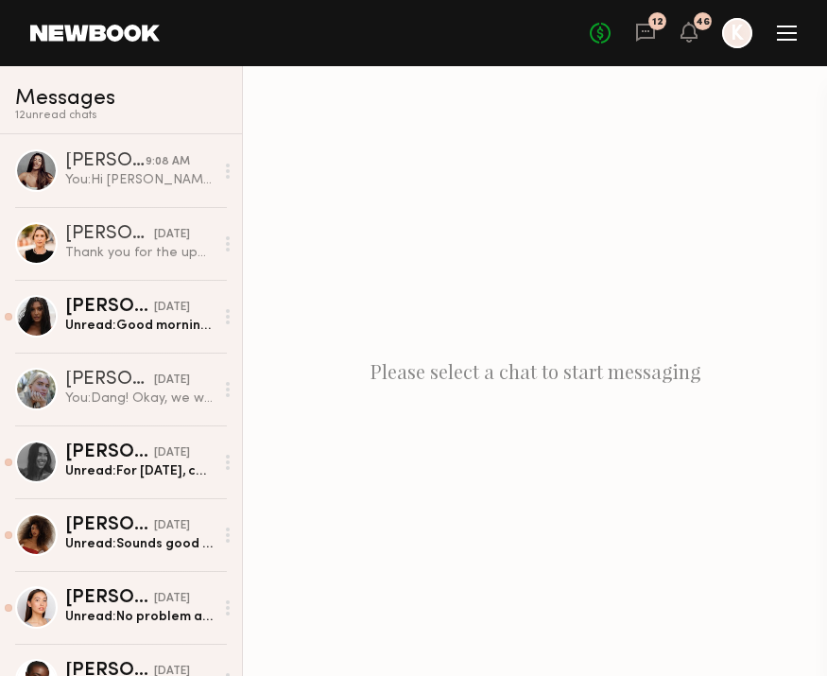
click at [800, 42] on header "Home Models Requests Job Posts Favorites Sign Out No fees up to $5,000 12 46 K" at bounding box center [413, 33] width 827 height 66
click at [786, 30] on div at bounding box center [787, 33] width 20 height 15
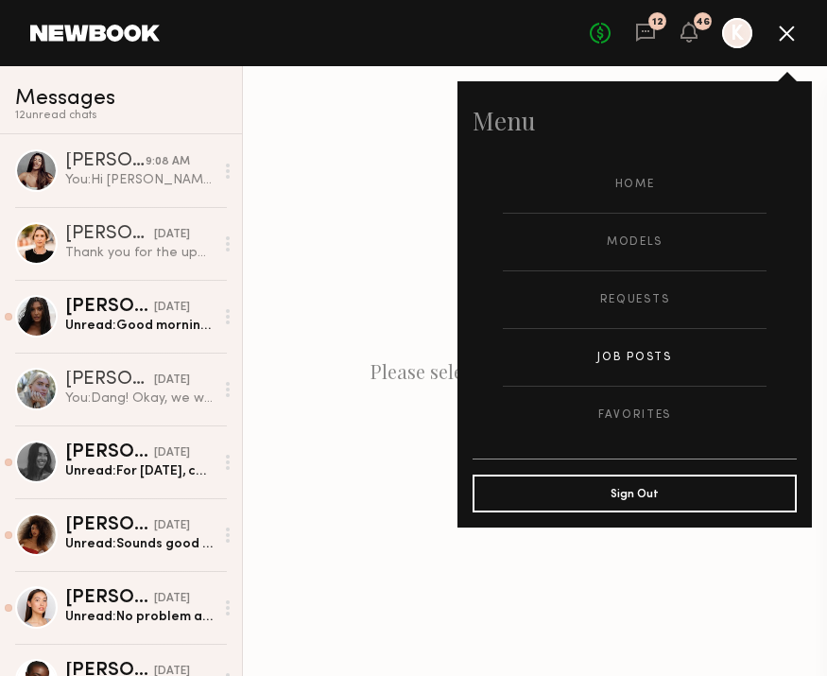
click at [613, 353] on link "Job Posts" at bounding box center [635, 357] width 264 height 57
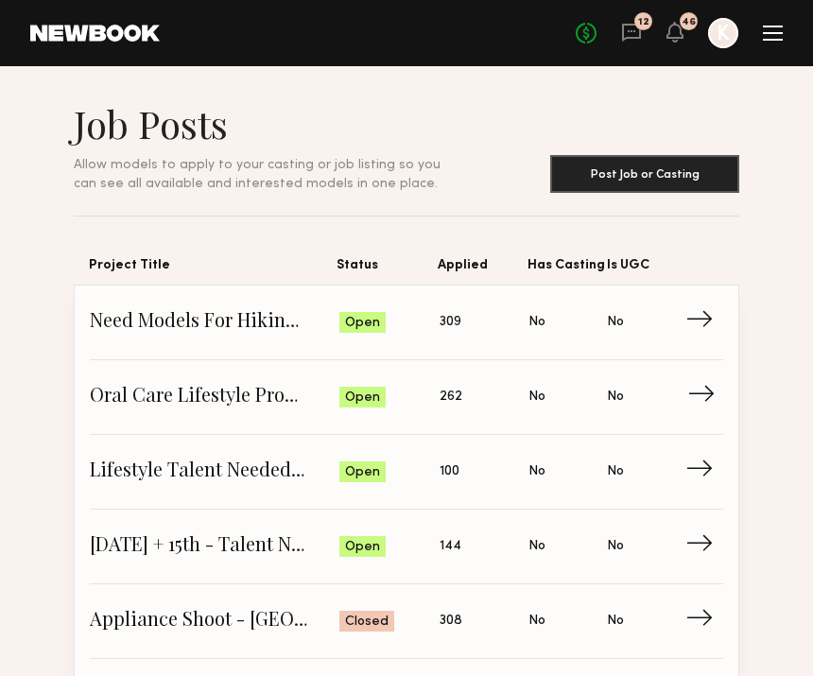
click at [288, 371] on link "Oral Care Lifestyle Production - [GEOGRAPHIC_DATA] Status: Open Applied: 262 Ha…" at bounding box center [406, 397] width 633 height 75
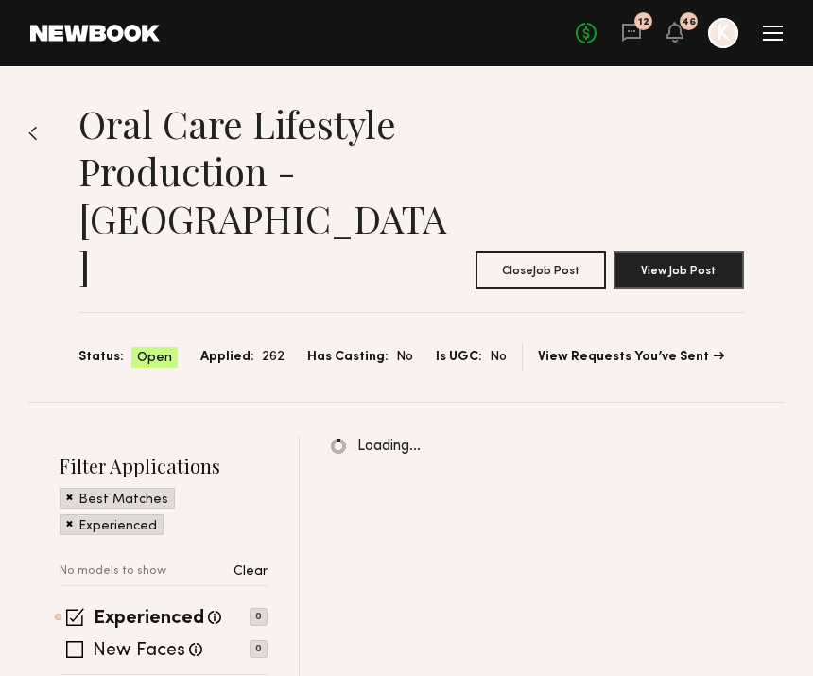
click at [32, 119] on div "Oral Care Lifestyle Production - [GEOGRAPHIC_DATA] Close Job Post View Job Post…" at bounding box center [406, 234] width 756 height 336
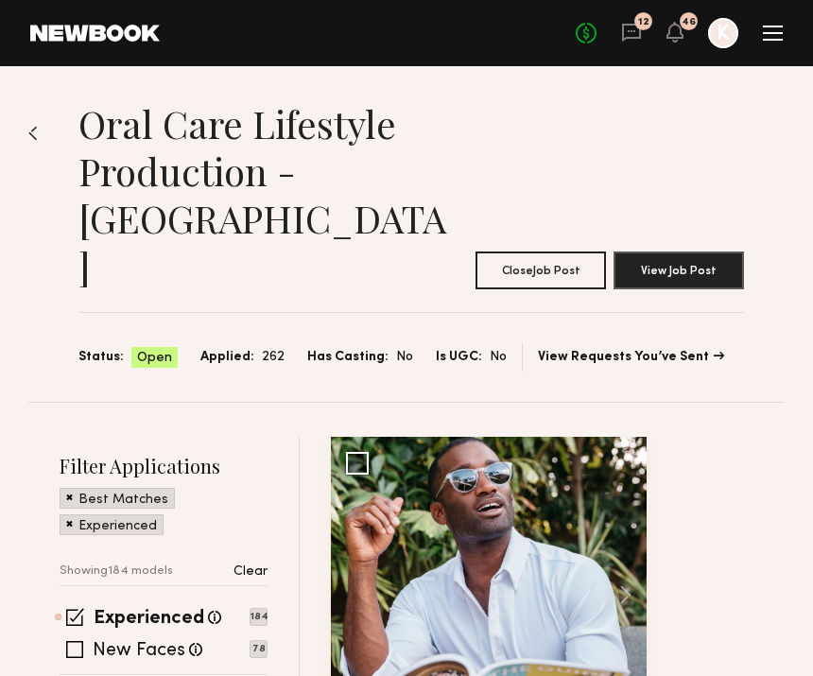
click at [33, 147] on div at bounding box center [32, 264] width 9 height 276
click at [33, 122] on div "Oral Care Lifestyle Production - [GEOGRAPHIC_DATA] Close Job Post View Job Post…" at bounding box center [406, 234] width 756 height 336
click at [36, 129] on img at bounding box center [32, 133] width 9 height 15
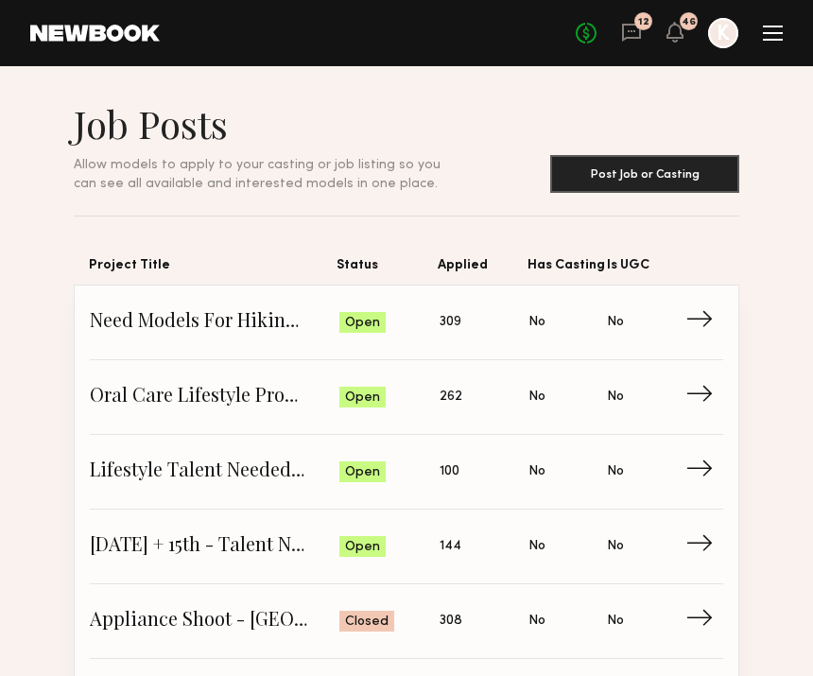
click at [785, 28] on header "Home Models Requests Job Posts Favorites Sign Out No fees up to $5,000 12 46 K" at bounding box center [406, 33] width 813 height 66
click at [774, 37] on div at bounding box center [773, 33] width 20 height 15
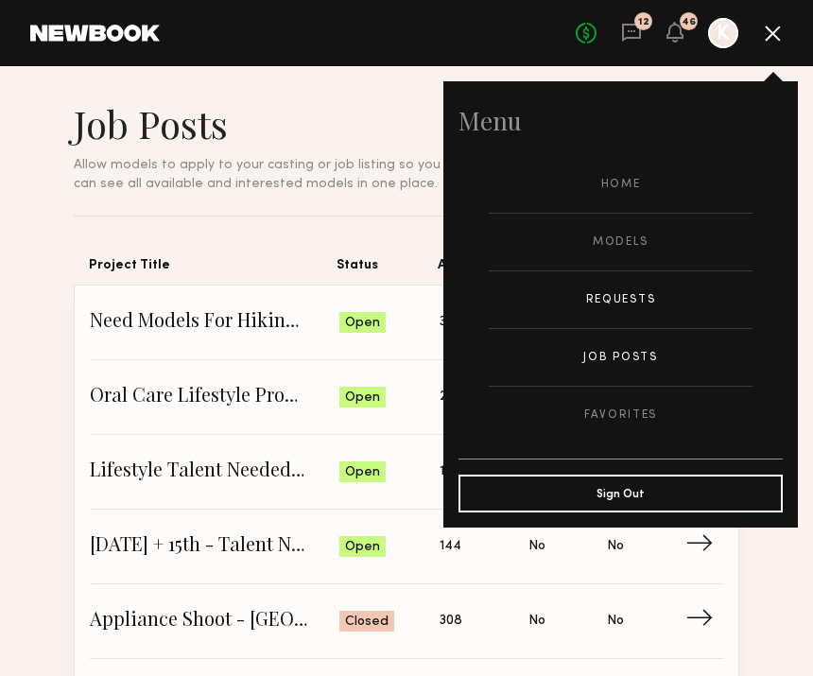
click at [649, 293] on link "Requests" at bounding box center [621, 299] width 264 height 57
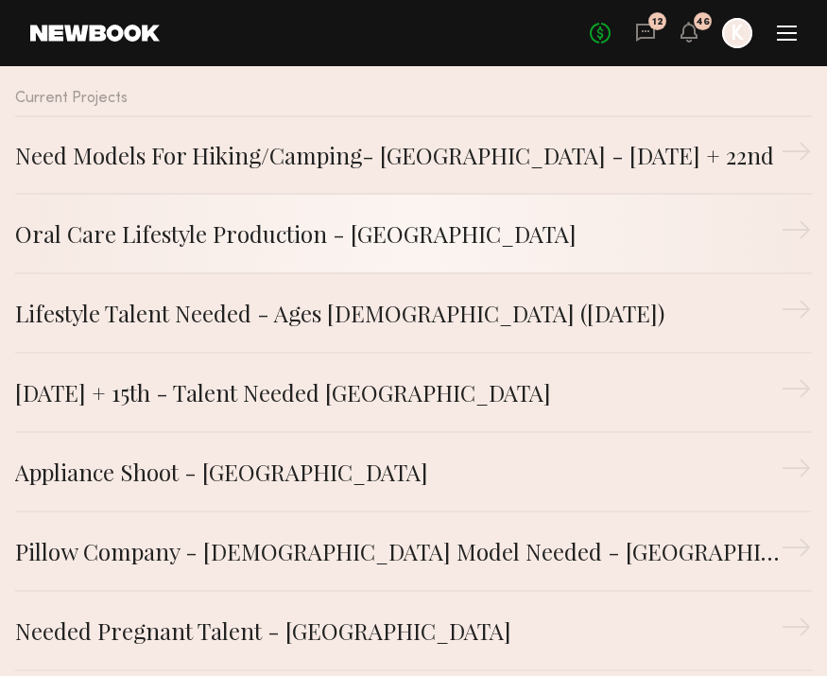
click at [314, 212] on link "Oral Care Lifestyle Production - [GEOGRAPHIC_DATA] →" at bounding box center [413, 234] width 797 height 79
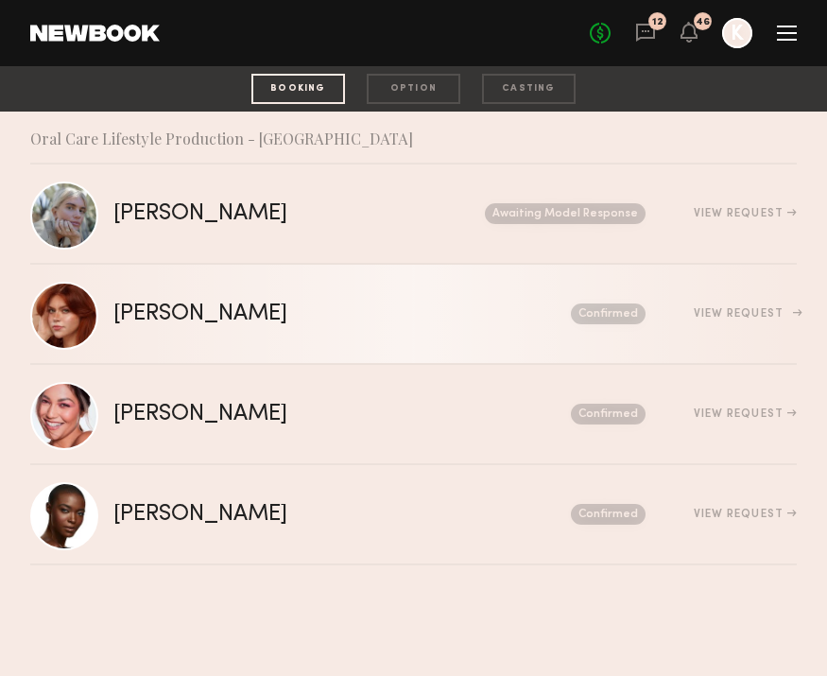
click at [315, 321] on div "[PERSON_NAME]" at bounding box center [271, 314] width 316 height 22
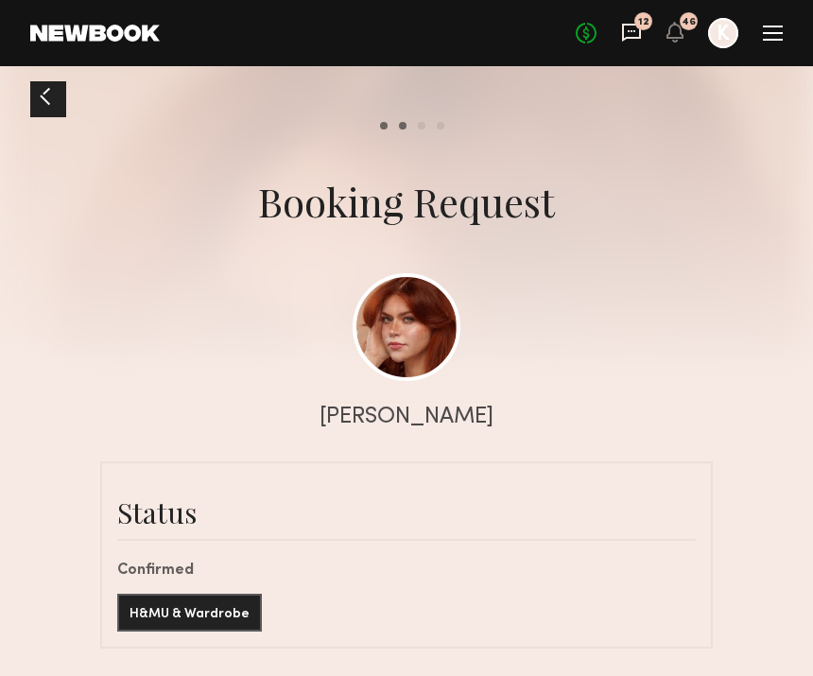
click at [629, 41] on icon at bounding box center [631, 32] width 21 height 21
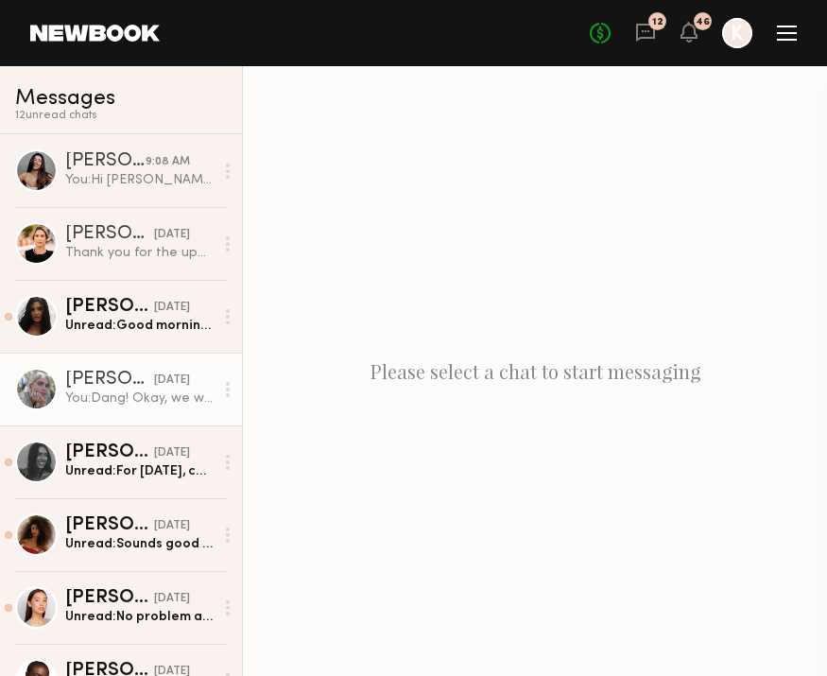
click at [95, 400] on div "You: Dang! Okay, we will work on replacing you. Thanks for letting us know." at bounding box center [139, 398] width 148 height 18
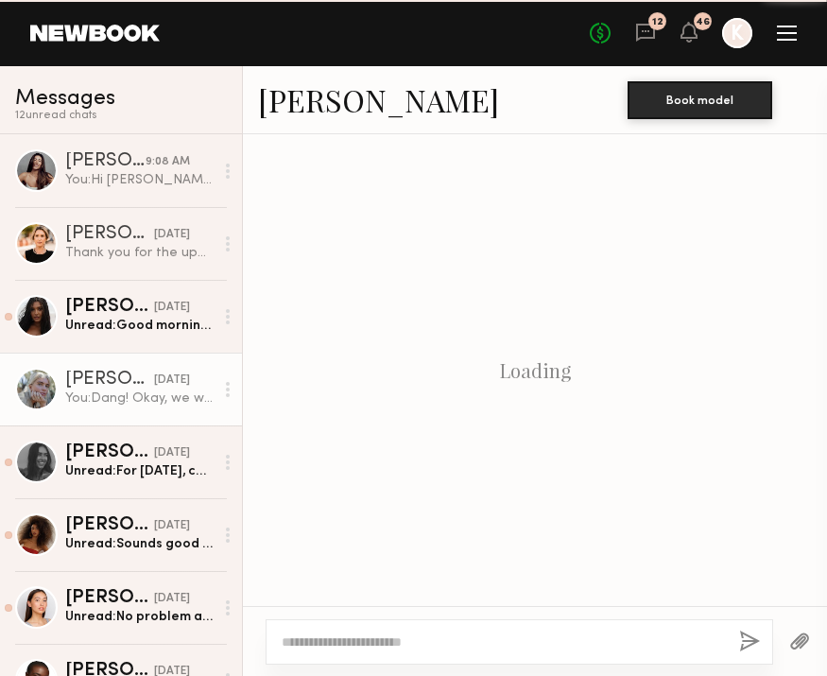
scroll to position [1346, 0]
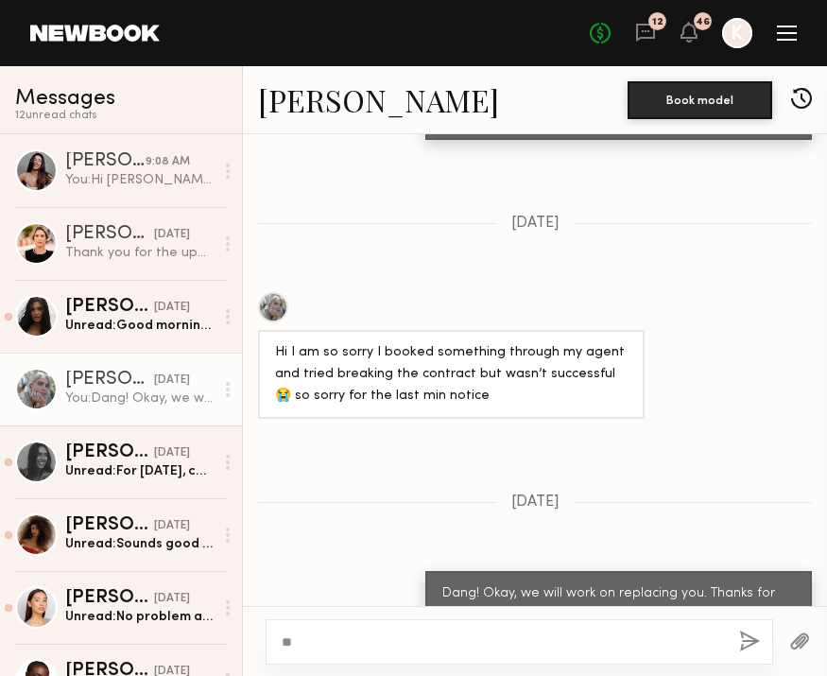
type textarea "*"
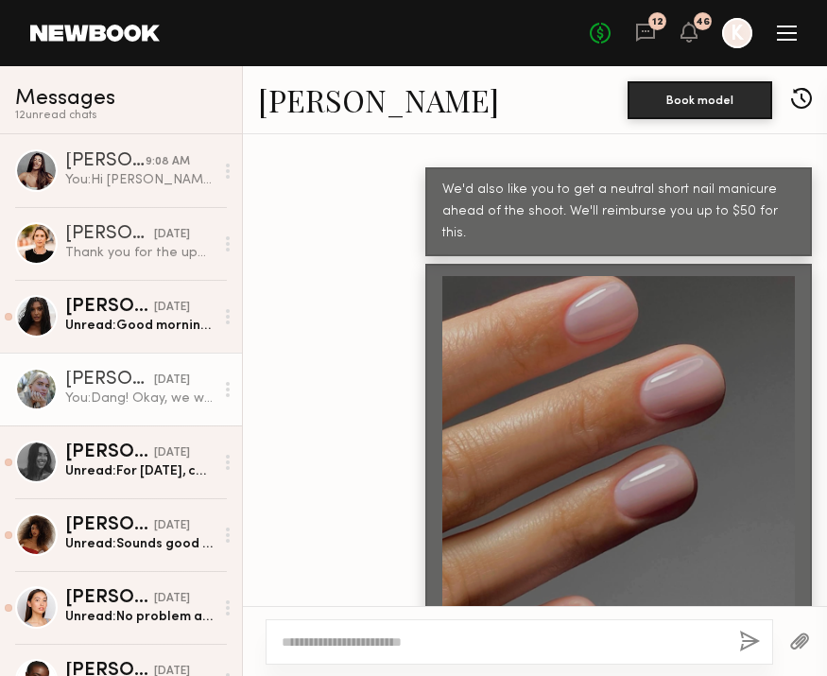
scroll to position [859, 0]
